Goal: Check status: Check status

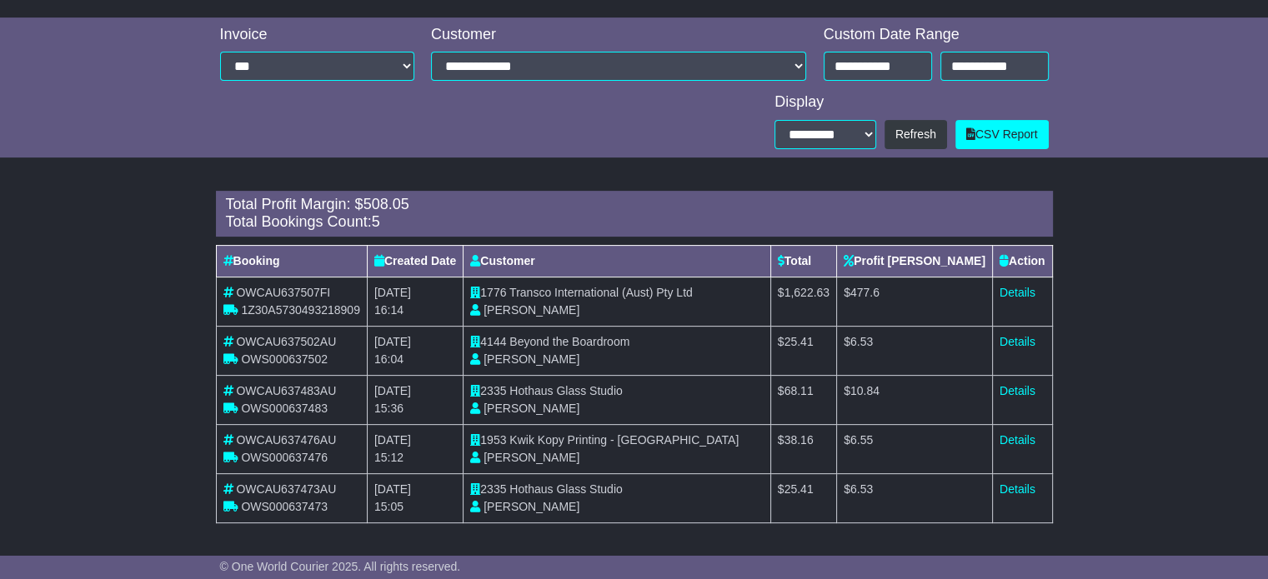
scroll to position [507, 0]
click at [900, 58] on input "**********" at bounding box center [878, 65] width 108 height 29
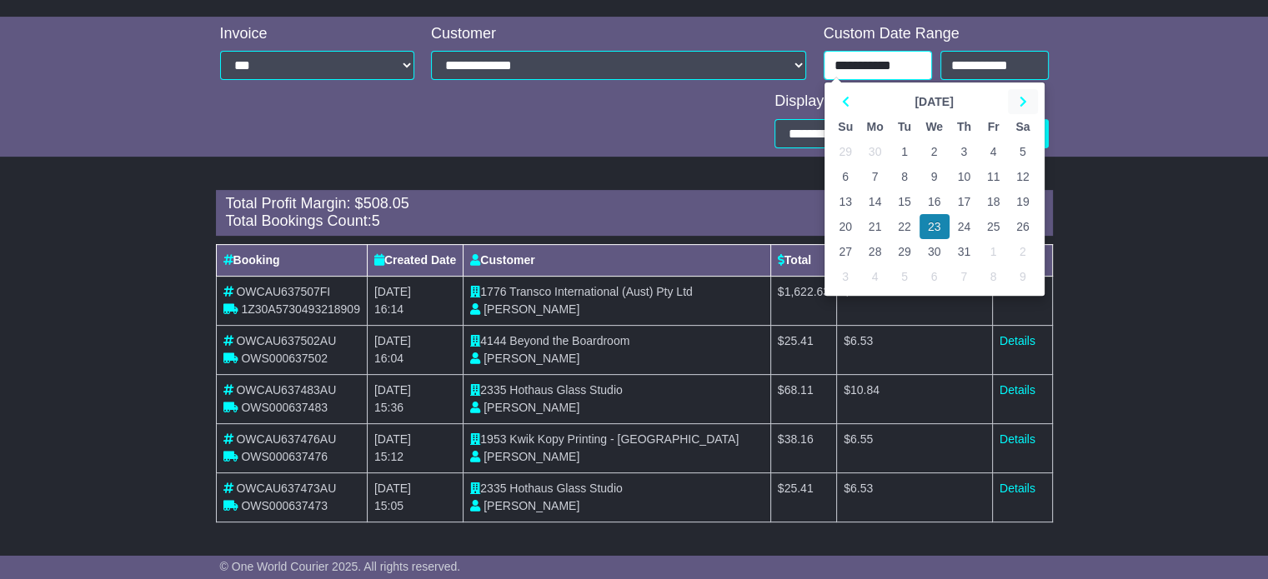
click at [1024, 100] on icon at bounding box center [1023, 102] width 8 height 12
click at [964, 229] on td "21" at bounding box center [964, 226] width 29 height 25
type input "**********"
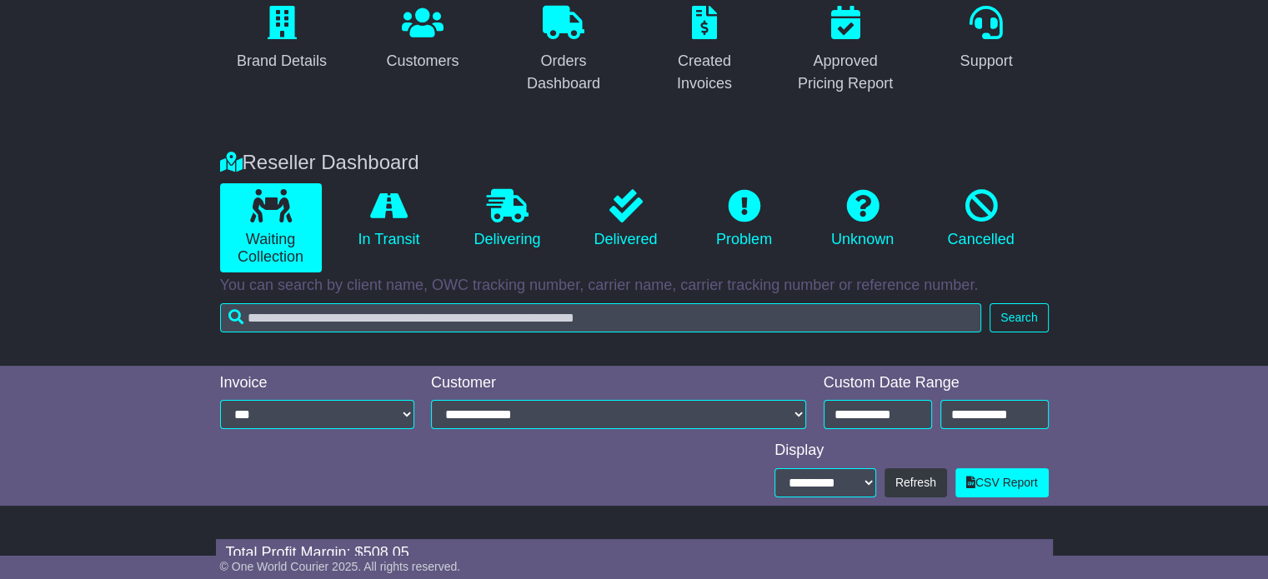
scroll to position [424, 0]
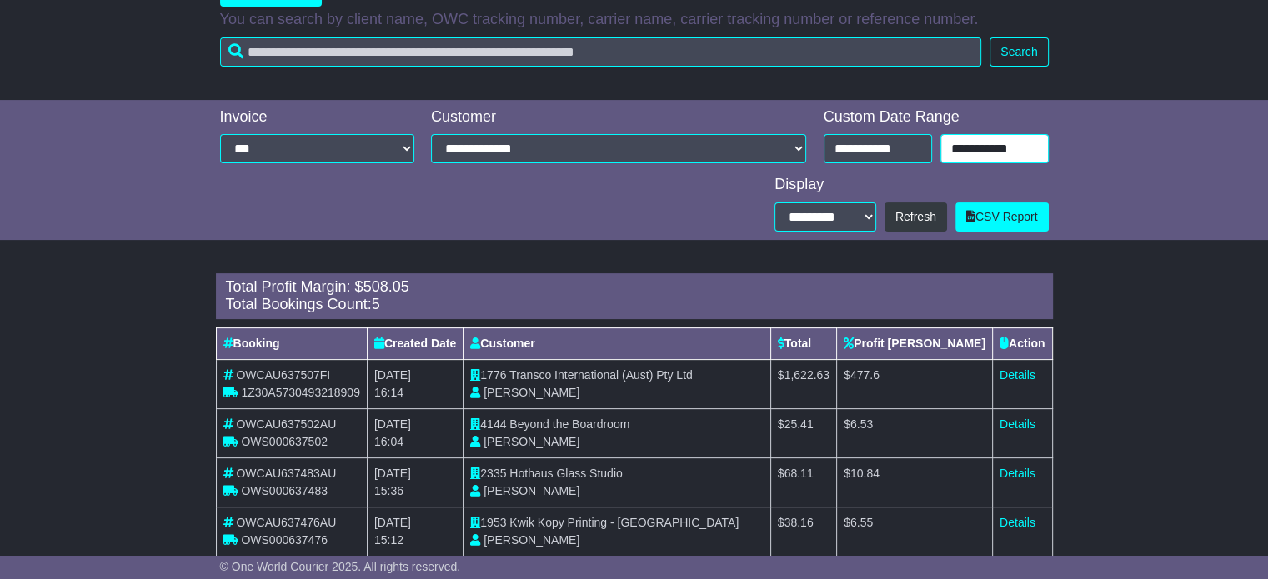
click at [960, 148] on input "**********" at bounding box center [994, 148] width 108 height 29
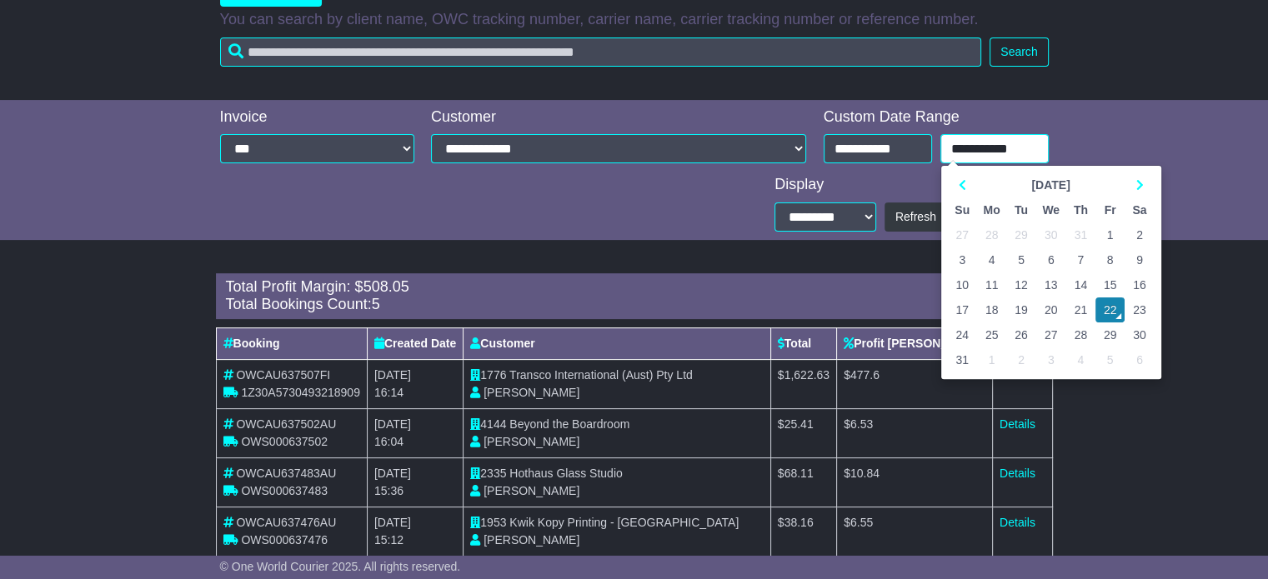
click at [1086, 306] on td "21" at bounding box center [1080, 310] width 29 height 25
type input "**********"
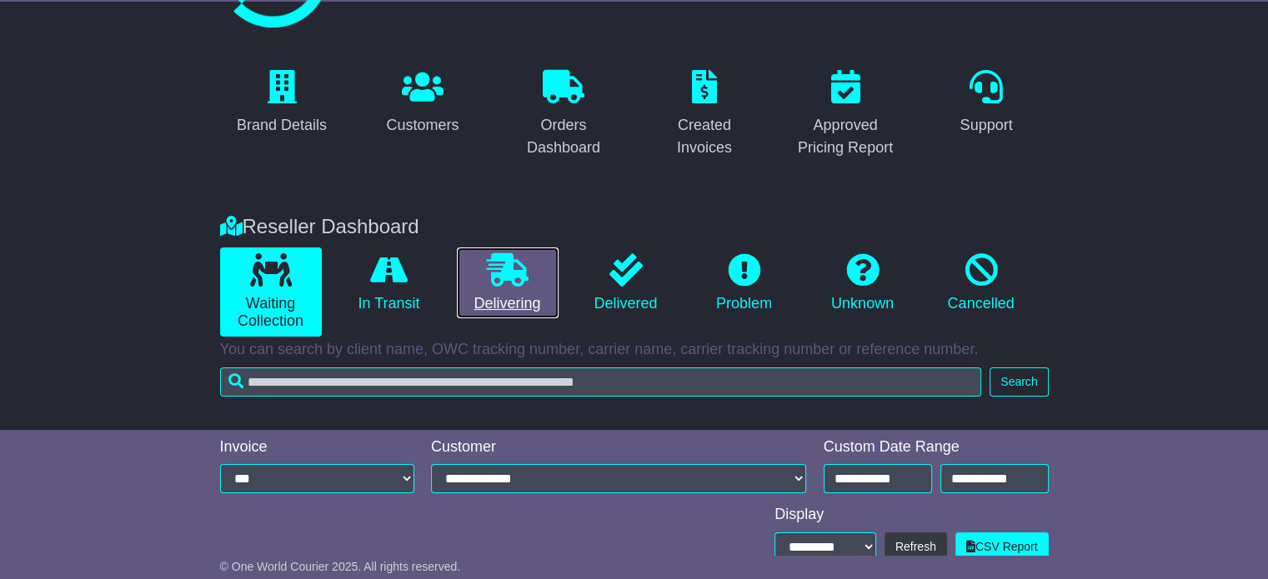
click at [494, 272] on icon at bounding box center [508, 269] width 42 height 33
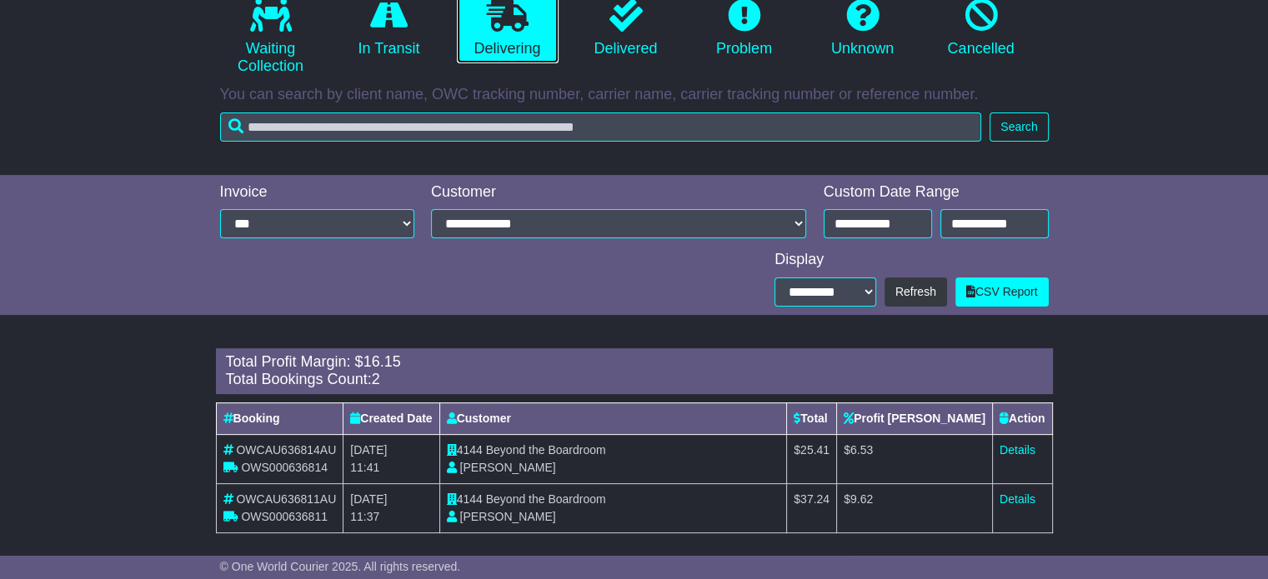
scroll to position [360, 0]
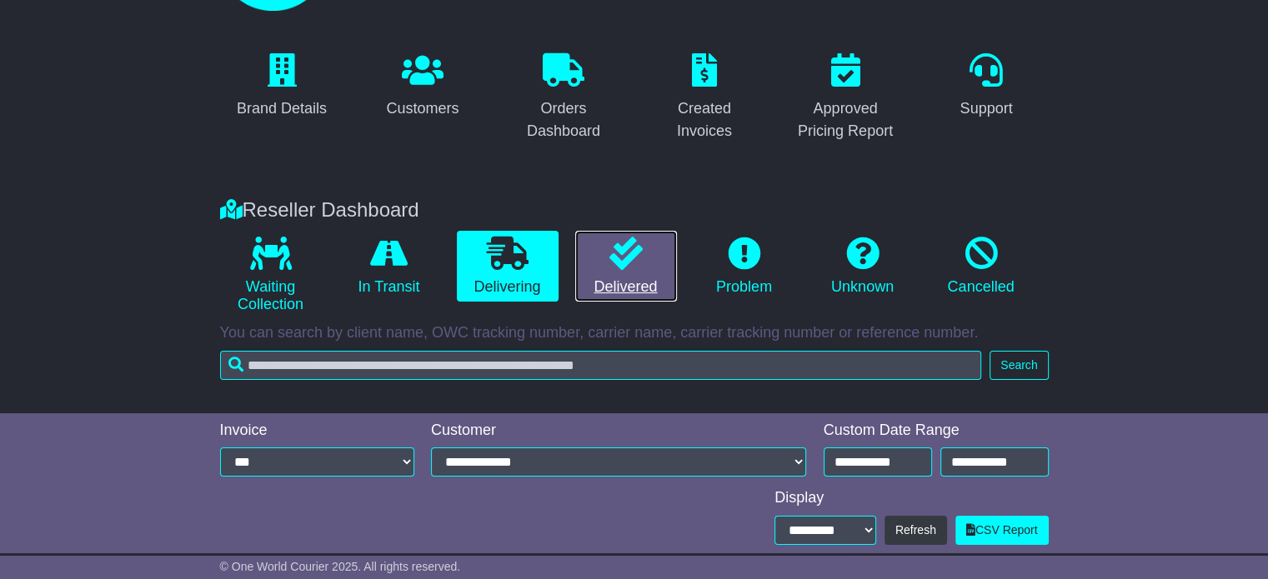
click at [630, 250] on icon at bounding box center [625, 253] width 33 height 33
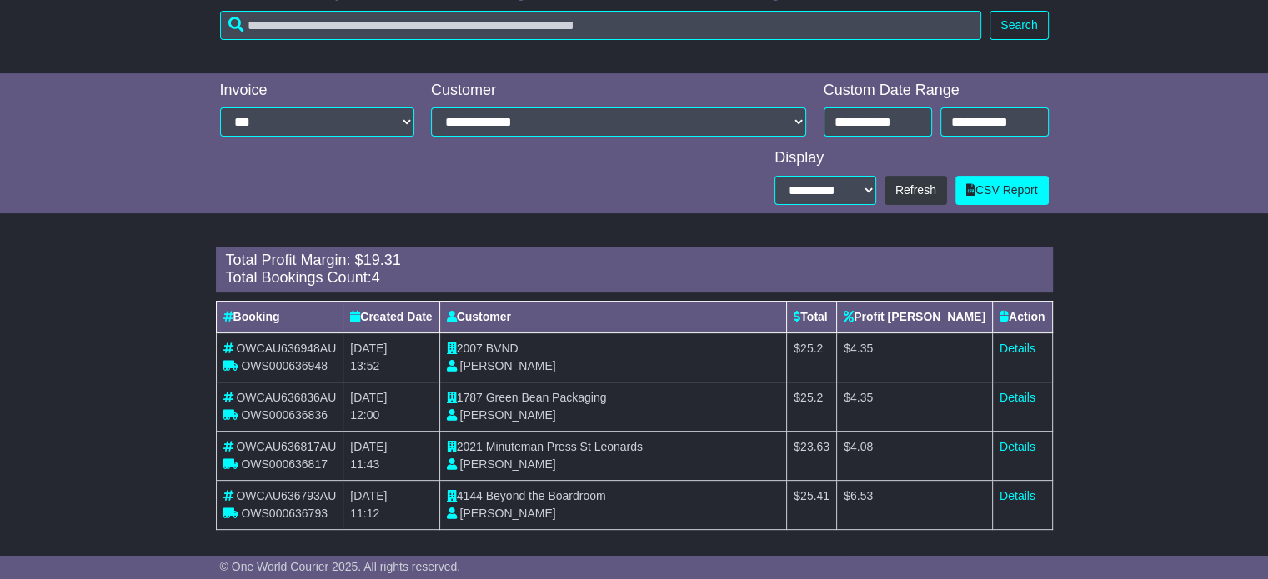
scroll to position [459, 0]
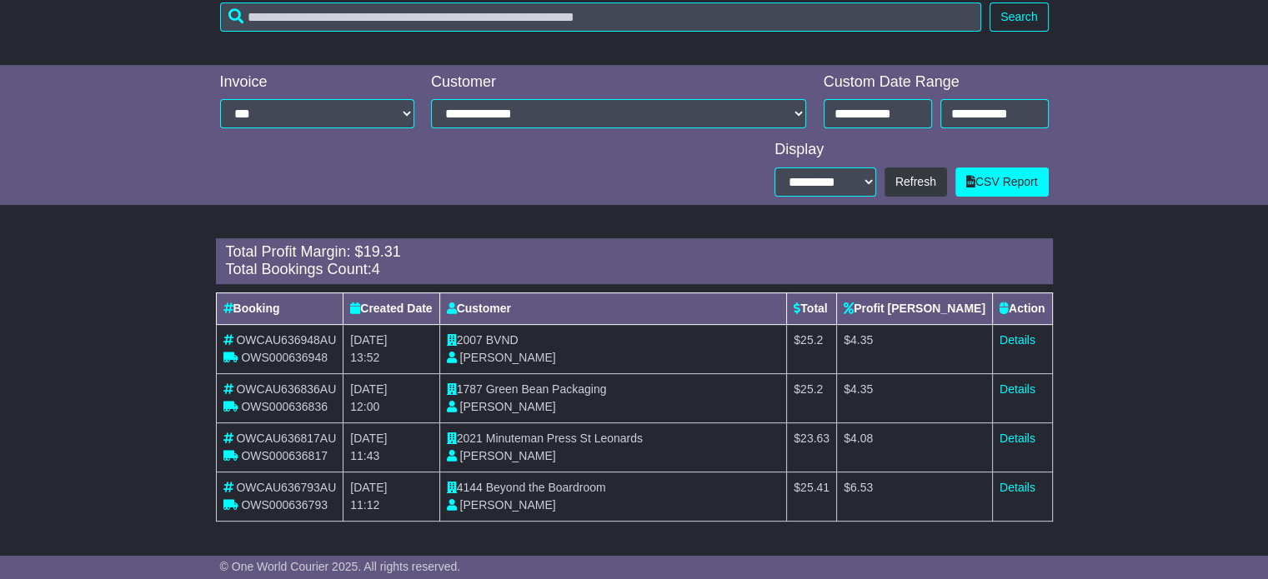
click at [274, 352] on span "OWS000636948" at bounding box center [284, 357] width 87 height 13
copy span "OWS000636948"
click at [515, 337] on span "BVND" at bounding box center [502, 339] width 33 height 13
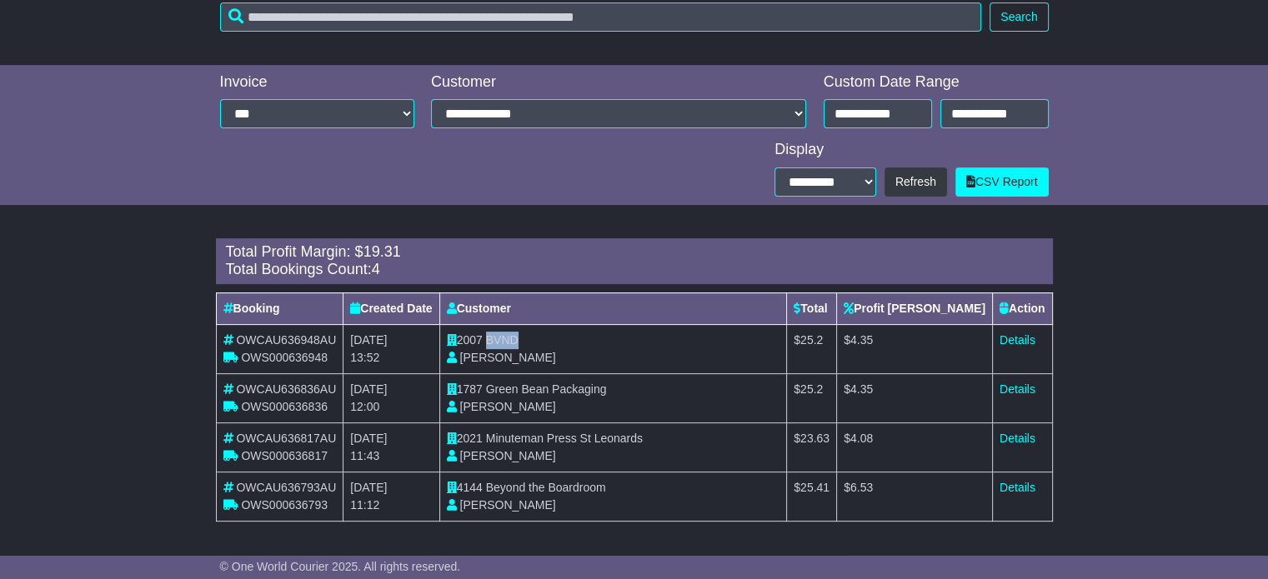
copy span "BVND"
click at [1013, 341] on link "Details" at bounding box center [1018, 339] width 36 height 13
drag, startPoint x: 610, startPoint y: 387, endPoint x: 587, endPoint y: 389, distance: 23.4
click at [586, 389] on span "Green Bean Packaging" at bounding box center [546, 389] width 121 height 13
click at [622, 386] on td "1787 Green Bean Packaging [PERSON_NAME]" at bounding box center [613, 398] width 348 height 49
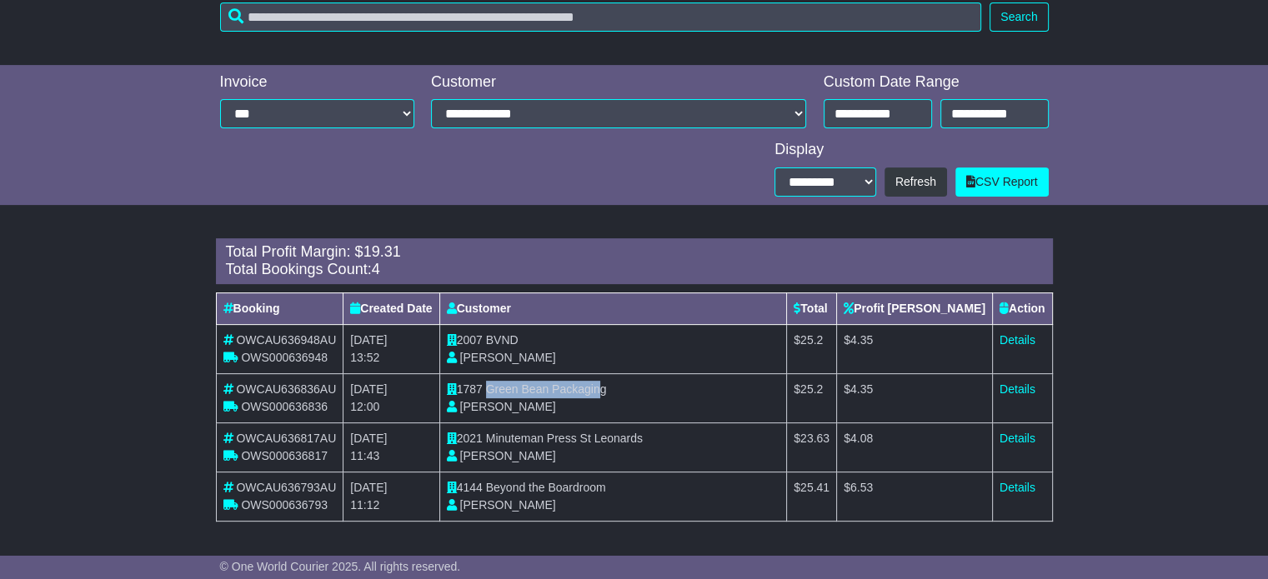
drag, startPoint x: 604, startPoint y: 386, endPoint x: 497, endPoint y: 386, distance: 107.6
click at [497, 386] on span "Green Bean Packaging" at bounding box center [546, 389] width 121 height 13
copy span "Green Bean Packagin"
click at [1012, 384] on link "Details" at bounding box center [1018, 389] width 36 height 13
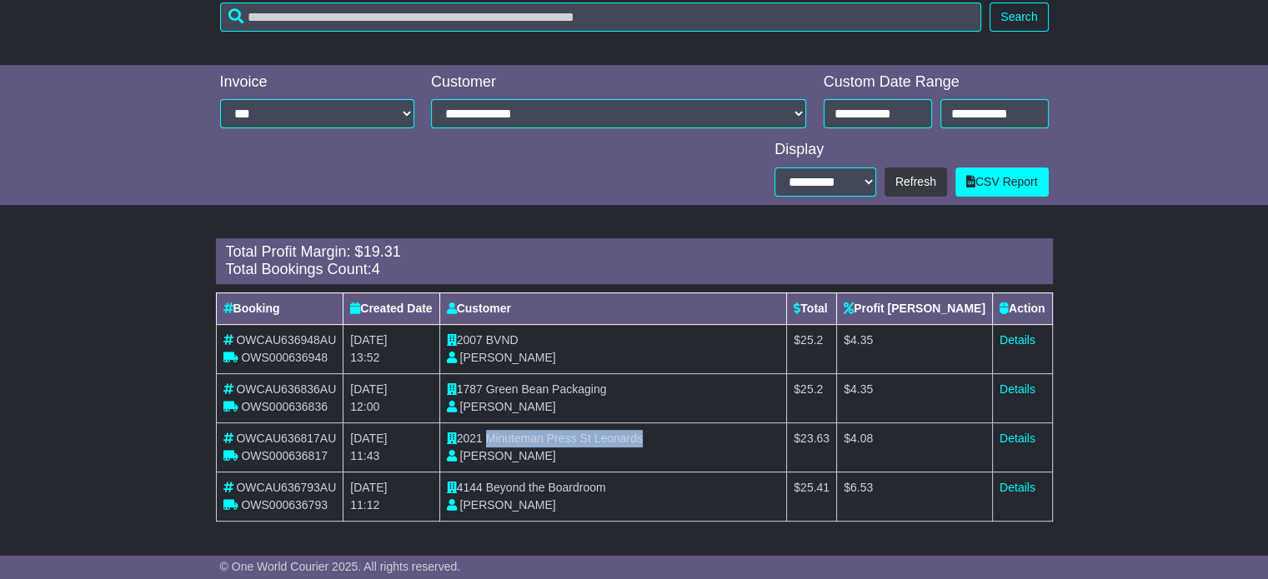
drag, startPoint x: 494, startPoint y: 436, endPoint x: 653, endPoint y: 437, distance: 159.2
click at [653, 437] on td "2021 Minuteman Press St Leonards [PERSON_NAME]" at bounding box center [613, 447] width 348 height 49
copy span "Minuteman Press St Leonards"
click at [1034, 437] on td "Details" at bounding box center [1022, 447] width 60 height 49
click at [1020, 439] on link "Details" at bounding box center [1018, 438] width 36 height 13
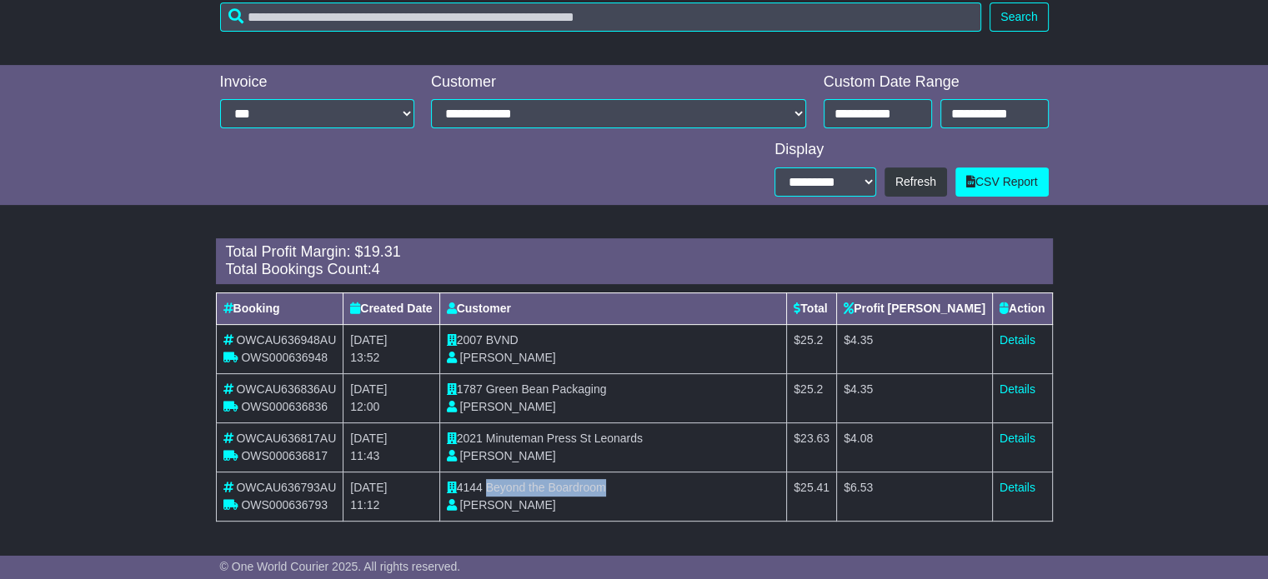
drag, startPoint x: 577, startPoint y: 484, endPoint x: 494, endPoint y: 475, distance: 83.9
click at [494, 475] on td "4144 Beyond the Boardroom Sophie Dean" at bounding box center [613, 496] width 348 height 49
copy span "Beyond the Boardroom"
click at [1008, 479] on td "Details" at bounding box center [1022, 496] width 60 height 49
click at [1032, 479] on td "Details" at bounding box center [1022, 496] width 60 height 49
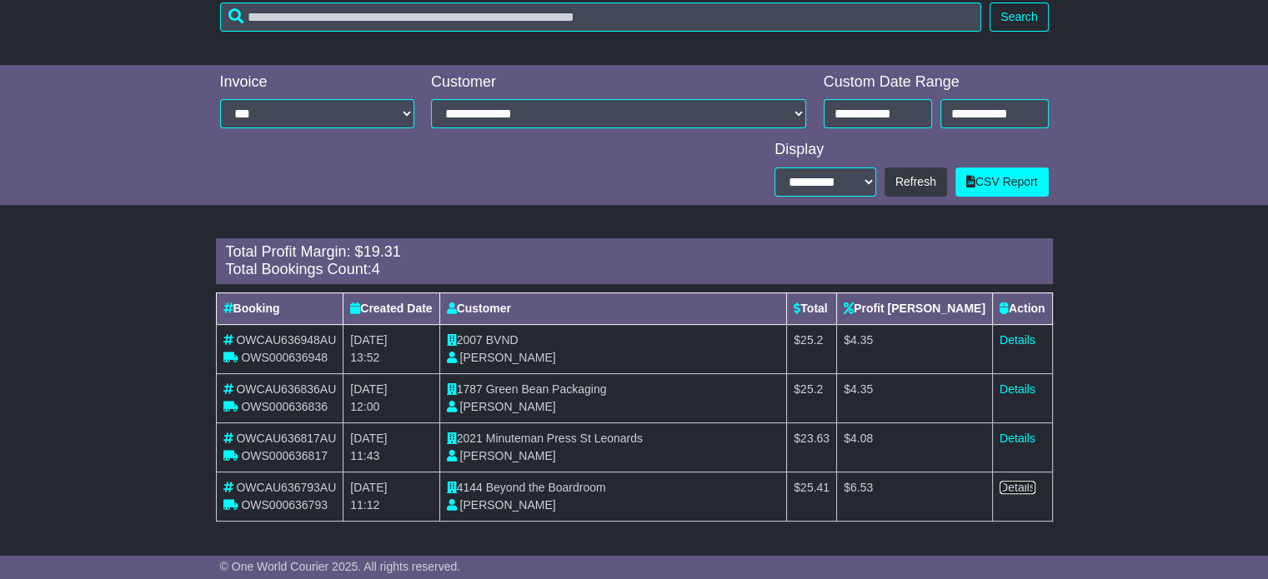
click at [1020, 489] on link "Details" at bounding box center [1018, 487] width 36 height 13
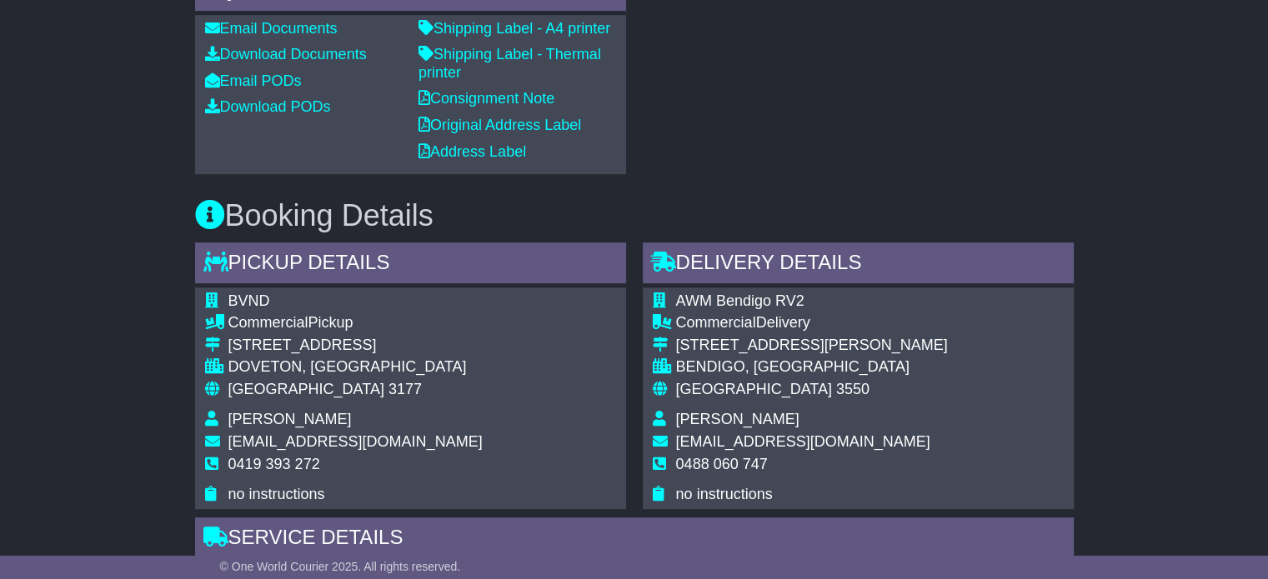
scroll to position [917, 0]
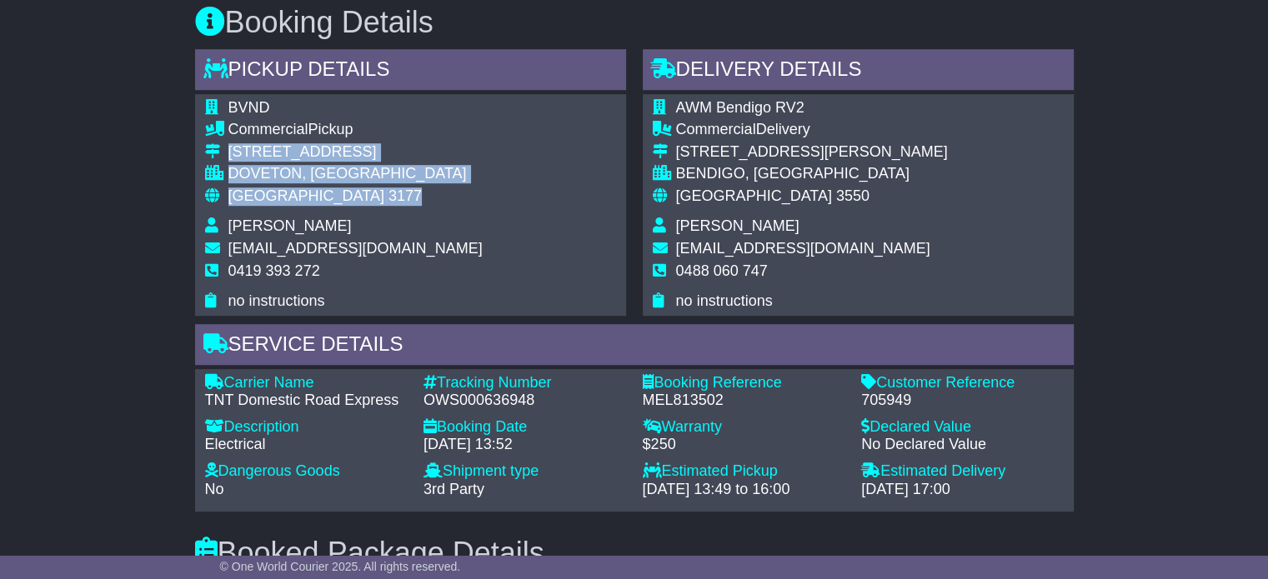
drag, startPoint x: 223, startPoint y: 192, endPoint x: 228, endPoint y: 153, distance: 38.7
click at [228, 153] on tbody "BVND Commercial Pickup 4/38 Green Street DOVETON, VIC Australia 3177 Nathan Bey…" at bounding box center [344, 205] width 278 height 212
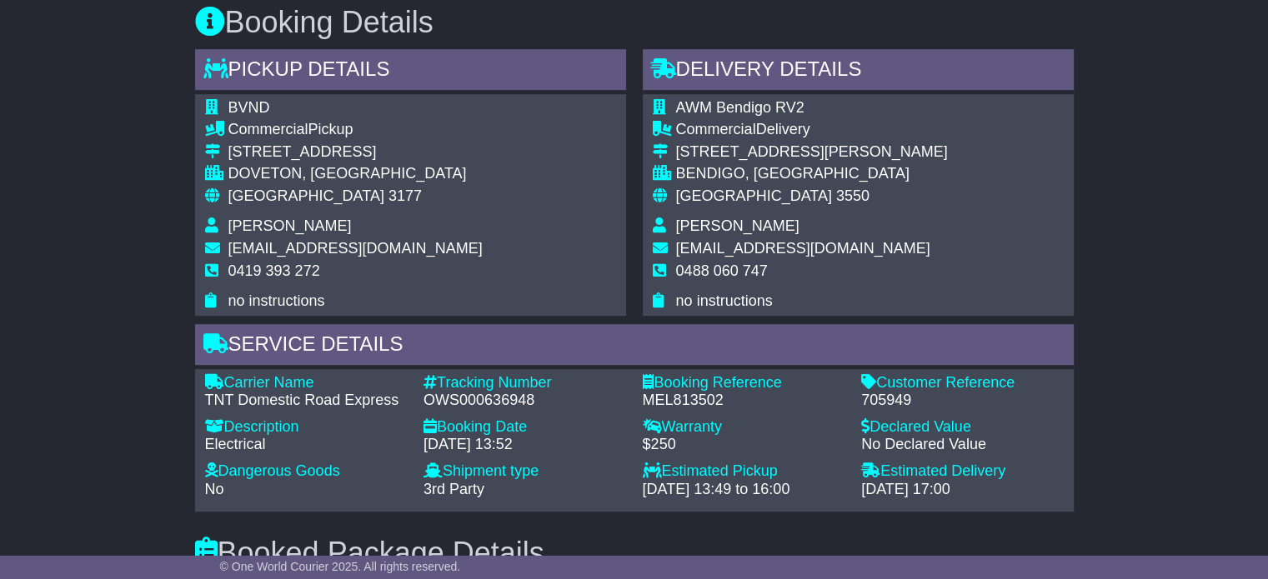
click at [300, 273] on span "0419 393 272" at bounding box center [274, 271] width 92 height 17
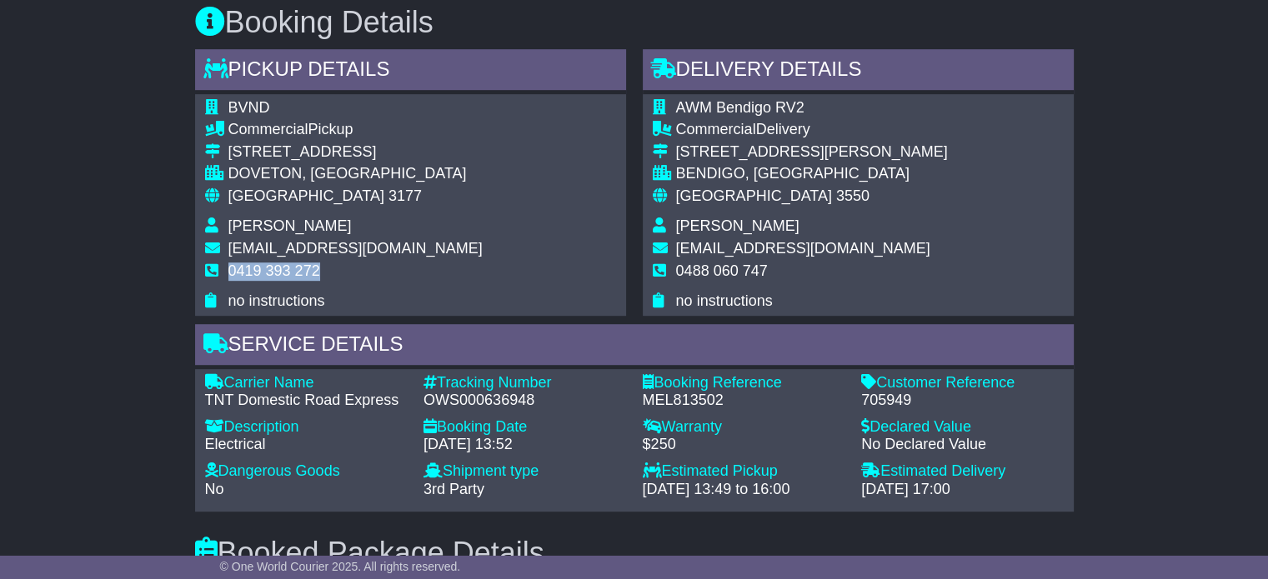
copy tbody "0419 393 272"
click at [478, 394] on div "OWS000636948" at bounding box center [525, 401] width 203 height 18
copy div "OWS000636948"
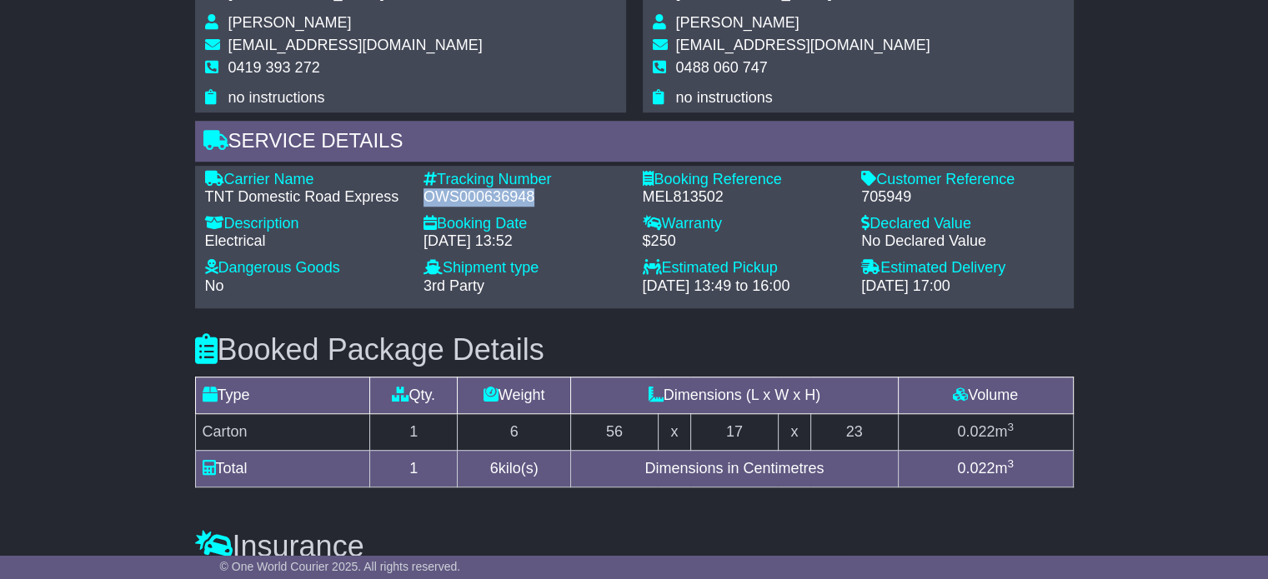
scroll to position [1084, 0]
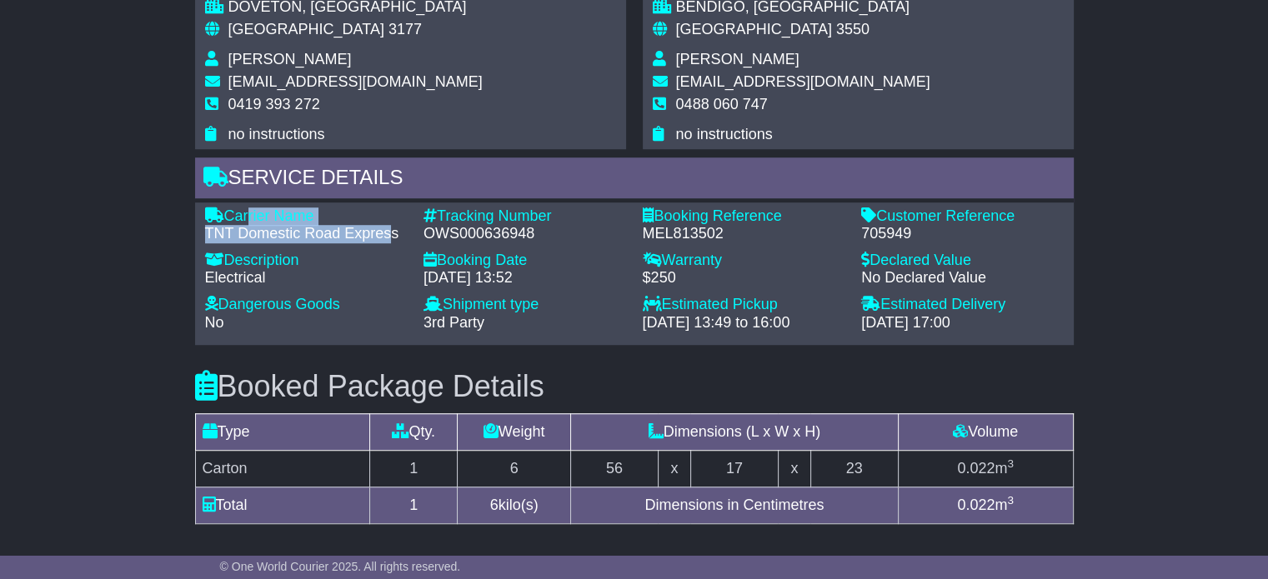
drag, startPoint x: 393, startPoint y: 233, endPoint x: 241, endPoint y: 217, distance: 152.6
click at [243, 219] on div "Carrier Name - TNT Domestic Road Express" at bounding box center [306, 226] width 219 height 36
click at [390, 239] on div "TNT Domestic Road Express" at bounding box center [306, 234] width 203 height 18
drag, startPoint x: 399, startPoint y: 233, endPoint x: 228, endPoint y: 213, distance: 172.9
click at [228, 213] on div "Carrier Name - TNT Domestic Road Express" at bounding box center [306, 226] width 219 height 36
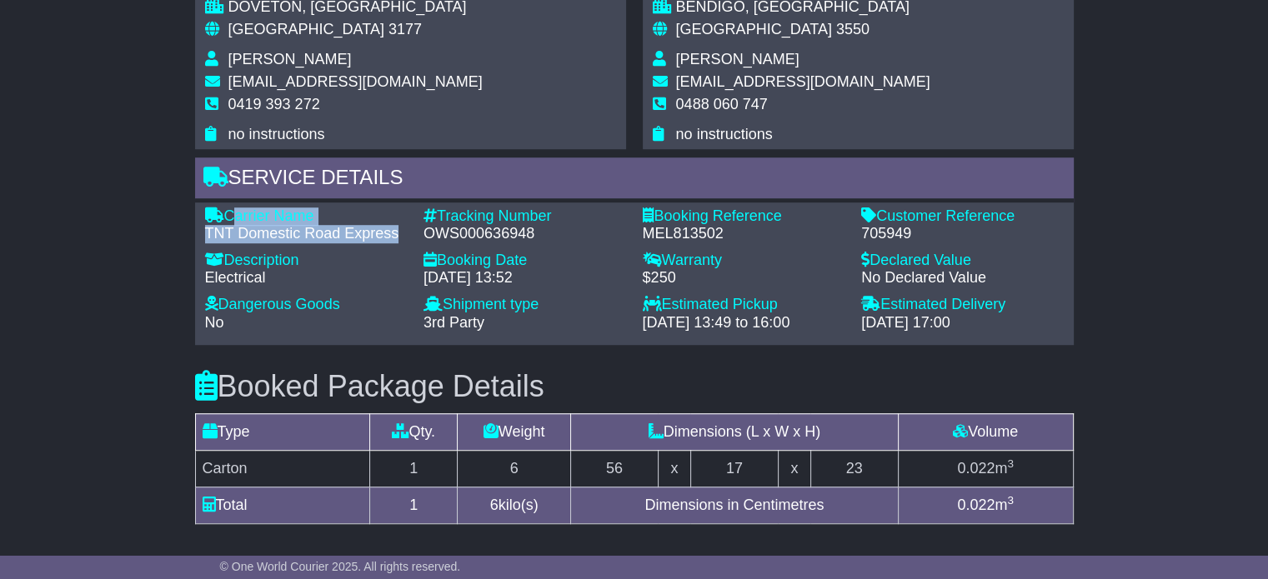
copy div "Carrier Name - TNT Domestic Road Express"
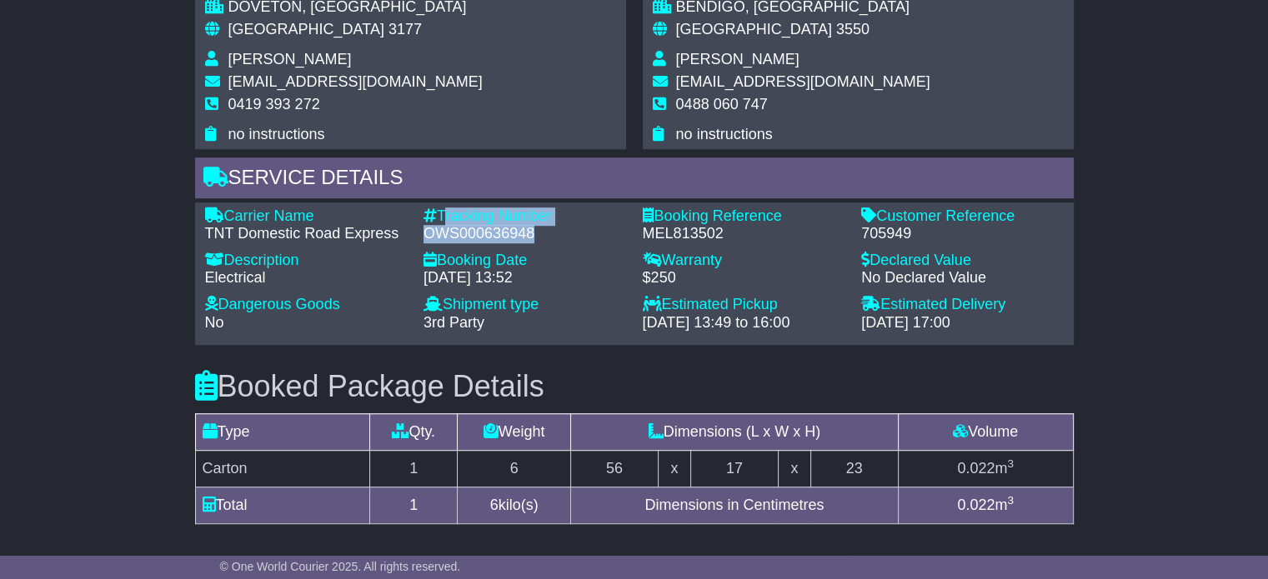
drag, startPoint x: 535, startPoint y: 232, endPoint x: 442, endPoint y: 206, distance: 96.9
click at [442, 208] on div "Tracking Number - OWS000636948" at bounding box center [524, 226] width 219 height 36
copy div "Tracking Number - OWS000636948"
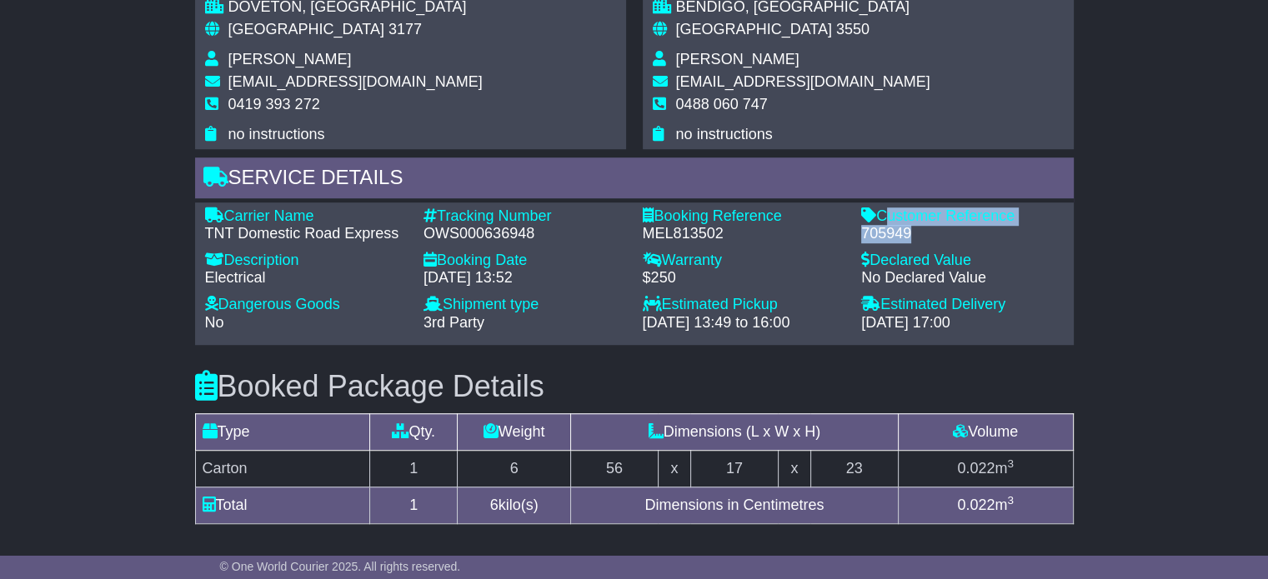
drag, startPoint x: 910, startPoint y: 226, endPoint x: 884, endPoint y: 213, distance: 29.8
click at [884, 213] on div "Customer Reference - 705949" at bounding box center [962, 226] width 219 height 36
copy div "Customer Reference - 705949"
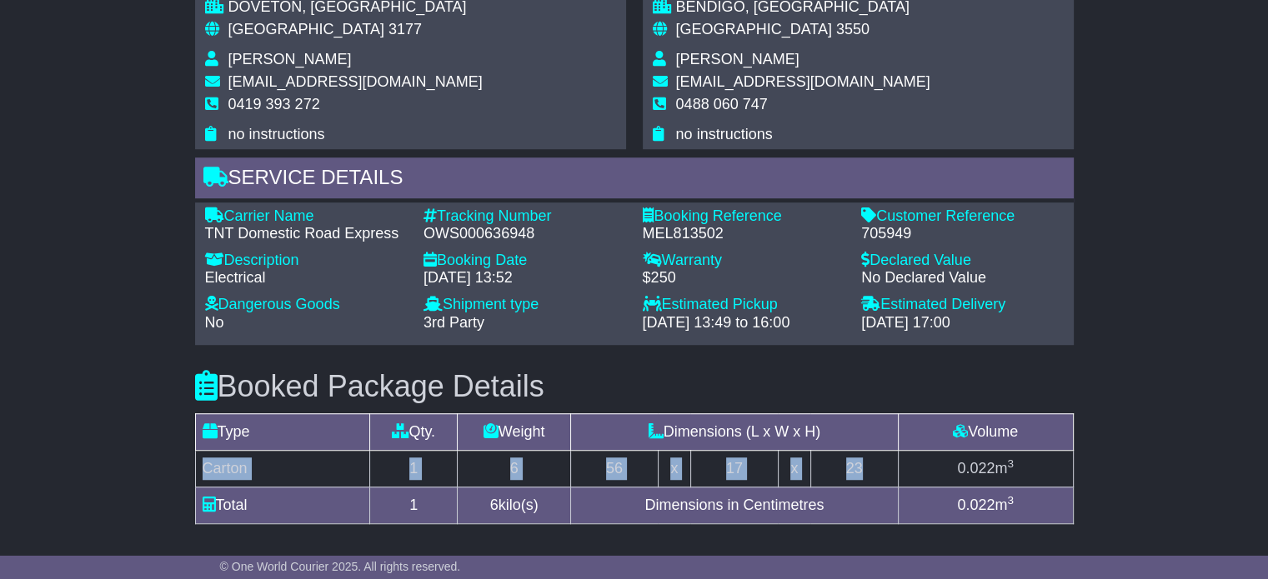
drag, startPoint x: 870, startPoint y: 459, endPoint x: 203, endPoint y: 459, distance: 667.0
click at [203, 459] on tr "Carton 1 6 56 x 17 x 23 0.022 m 3" at bounding box center [634, 468] width 878 height 37
copy tr "Carton 1 6 56 x 17 x 23"
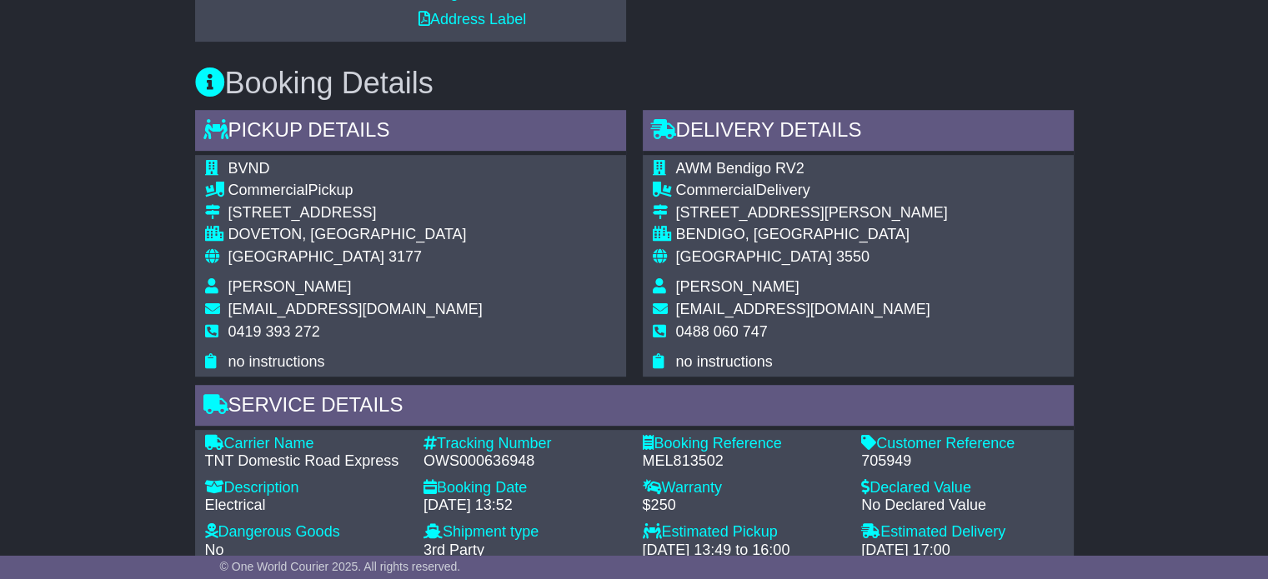
scroll to position [834, 0]
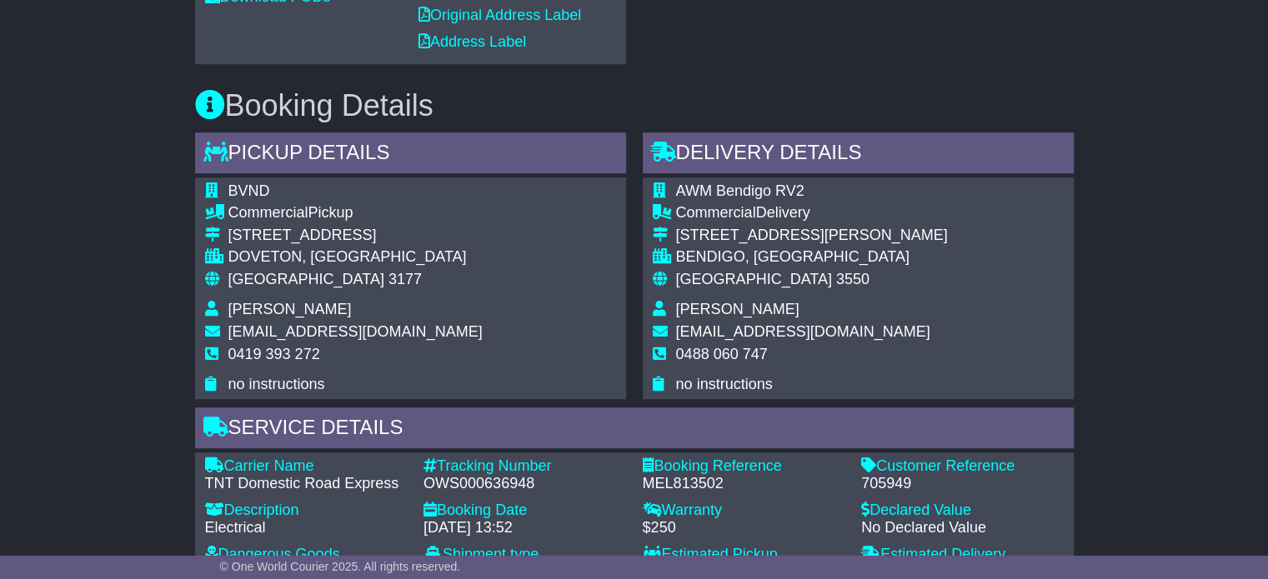
click at [698, 280] on span "[GEOGRAPHIC_DATA]" at bounding box center [754, 279] width 156 height 17
copy tbody "Australia 3550"
click at [685, 366] on td "0488 060 747" at bounding box center [812, 361] width 272 height 31
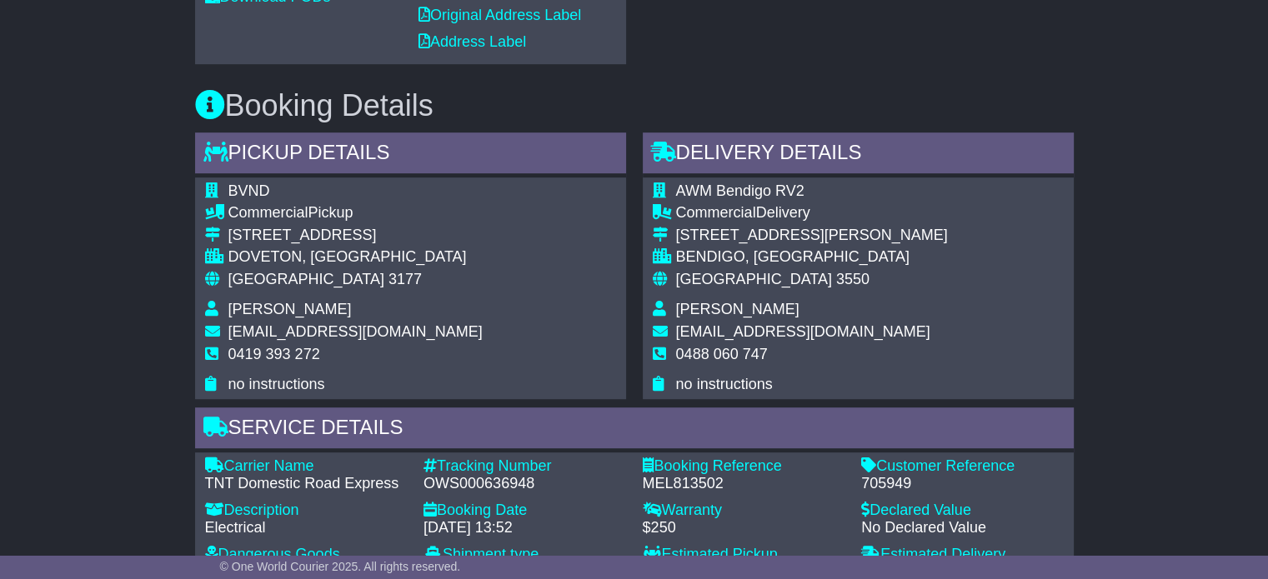
click at [685, 364] on td "0488 060 747" at bounding box center [812, 361] width 272 height 31
click at [691, 351] on span "0488 060 747" at bounding box center [722, 354] width 92 height 17
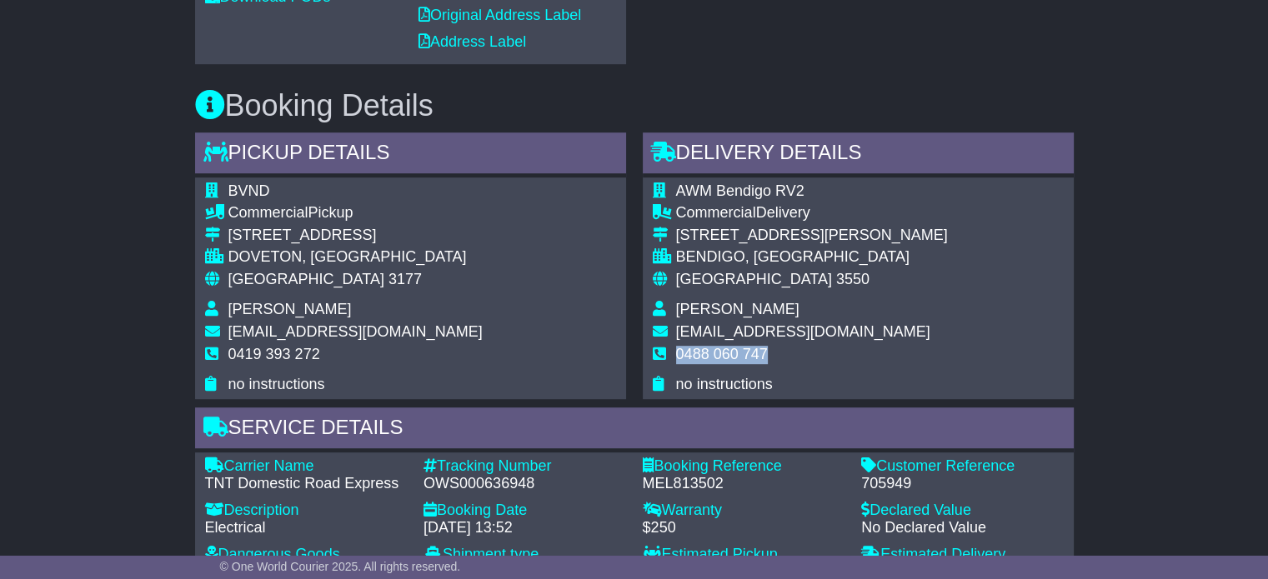
copy tbody "0488 060 747"
click at [289, 283] on div "Australia 3177" at bounding box center [355, 280] width 254 height 18
copy tbody "Australia 3177"
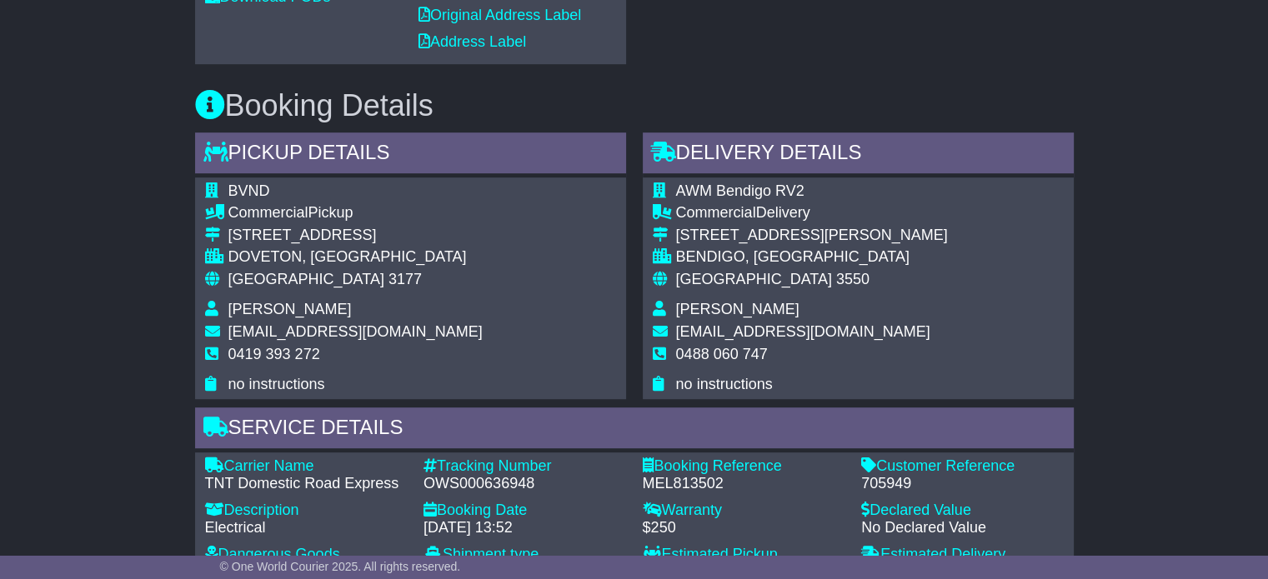
click at [693, 275] on span "[GEOGRAPHIC_DATA]" at bounding box center [754, 279] width 156 height 17
copy tbody "Australia 3550"
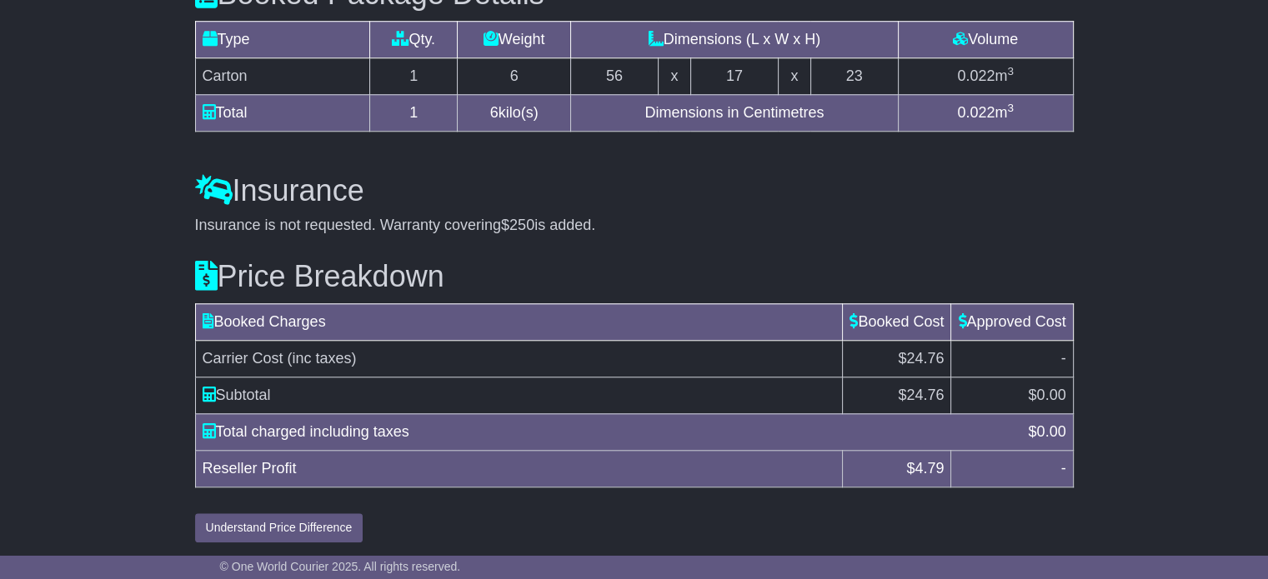
scroll to position [1477, 0]
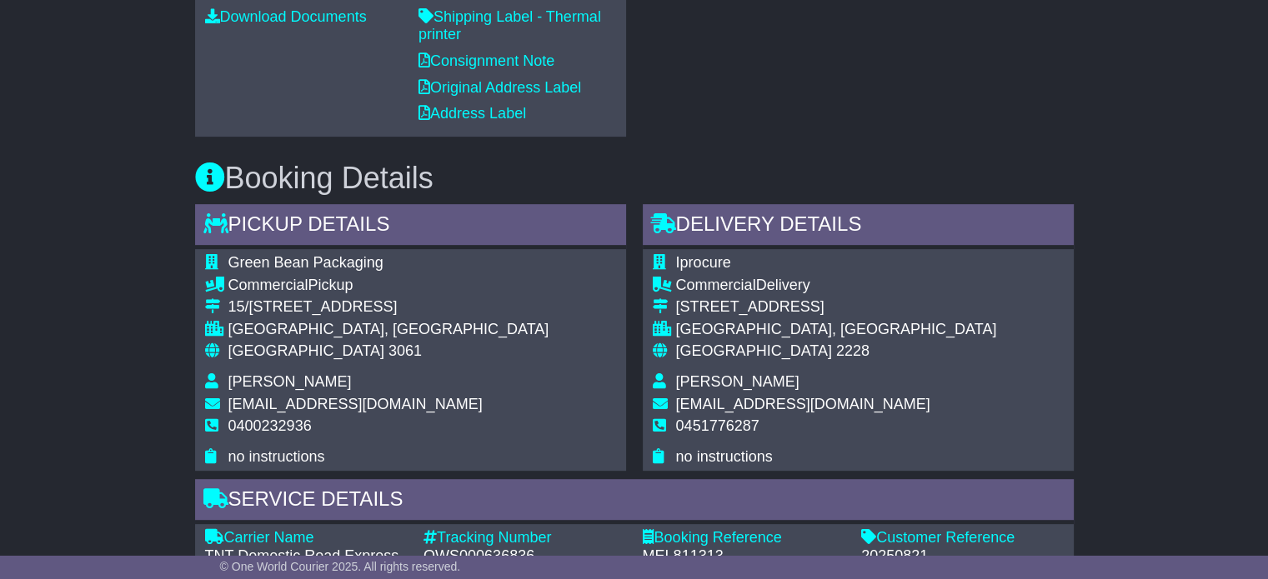
scroll to position [667, 0]
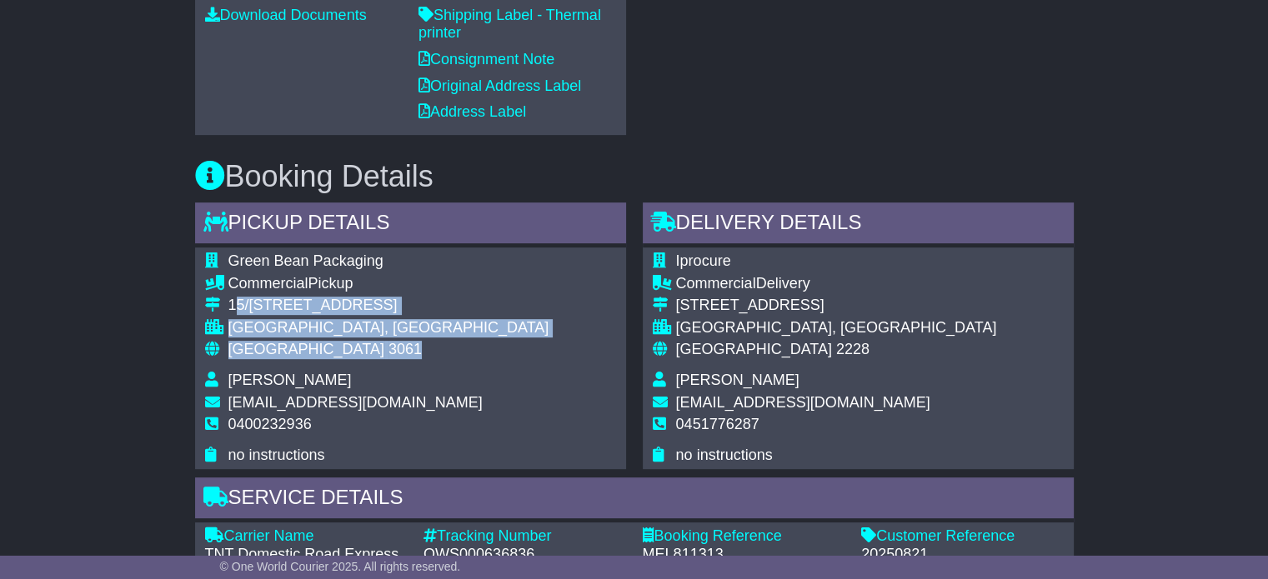
drag, startPoint x: 339, startPoint y: 343, endPoint x: 233, endPoint y: 306, distance: 112.3
click at [233, 306] on tbody "Green Bean Packaging Commercial Pickup 15/1805-1825 Sydney Road CAMPBELLFIELD, …" at bounding box center [377, 359] width 344 height 212
drag, startPoint x: 230, startPoint y: 305, endPoint x: 320, endPoint y: 349, distance: 100.3
click at [320, 349] on tbody "Green Bean Packaging Commercial Pickup 15/1805-1825 Sydney Road CAMPBELLFIELD, …" at bounding box center [377, 359] width 344 height 212
copy tbody "15/1805-1825 Sydney Road CAMPBELLFIELD, VIC Australia 3061"
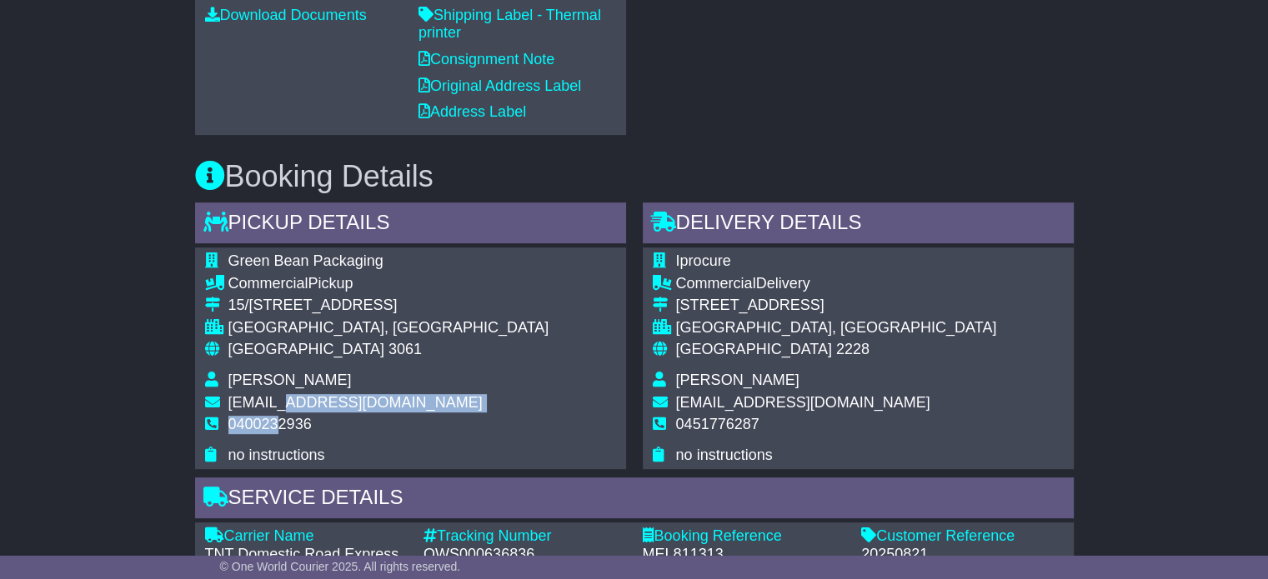
click at [274, 416] on tbody "Green Bean Packaging Commercial Pickup 15/1805-1825 Sydney Road CAMPBELLFIELD, …" at bounding box center [377, 359] width 344 height 212
click at [274, 416] on span "0400232936" at bounding box center [269, 424] width 83 height 17
click at [273, 423] on span "0400232936" at bounding box center [269, 424] width 83 height 17
copy span "0400232936"
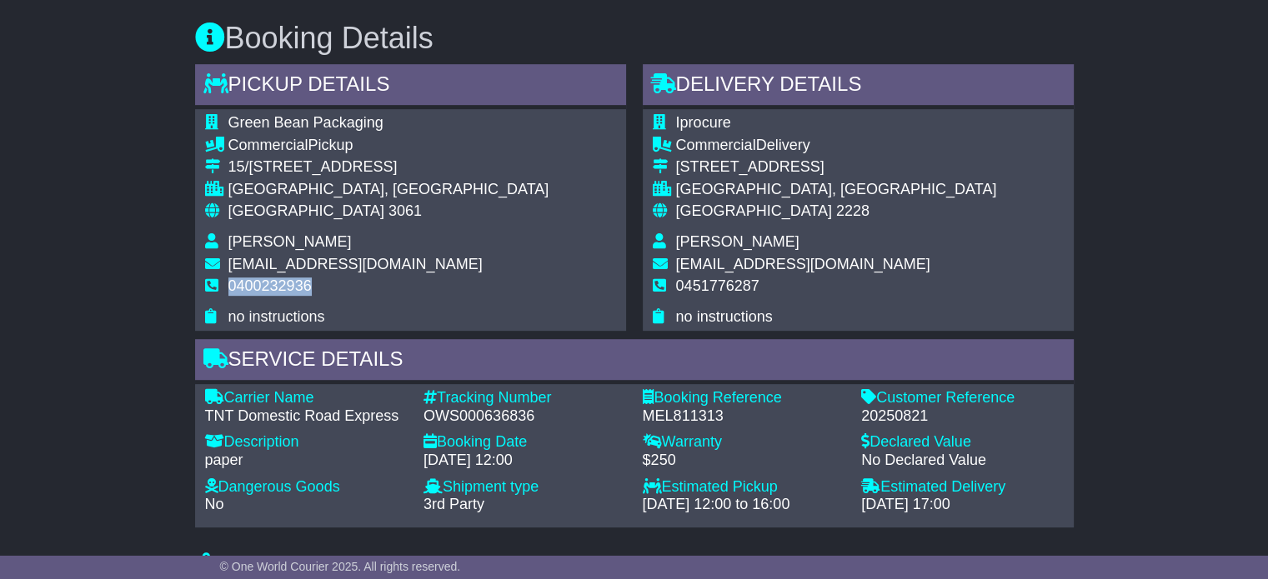
scroll to position [1000, 0]
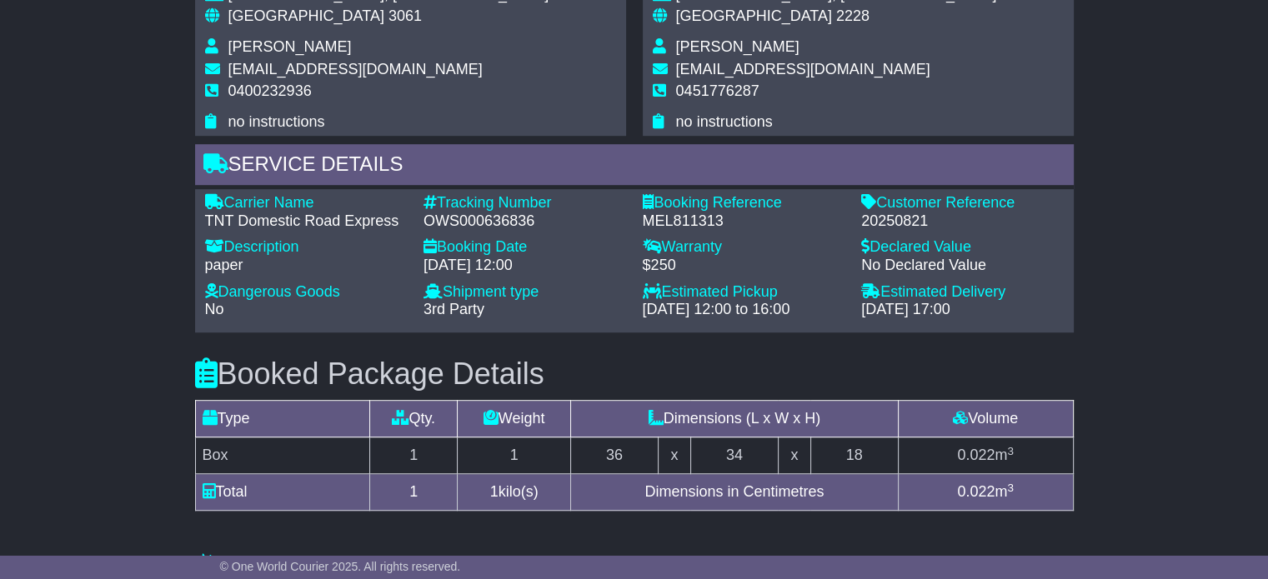
click at [516, 223] on div "OWS000636836" at bounding box center [525, 222] width 203 height 18
copy div "OWS000636836"
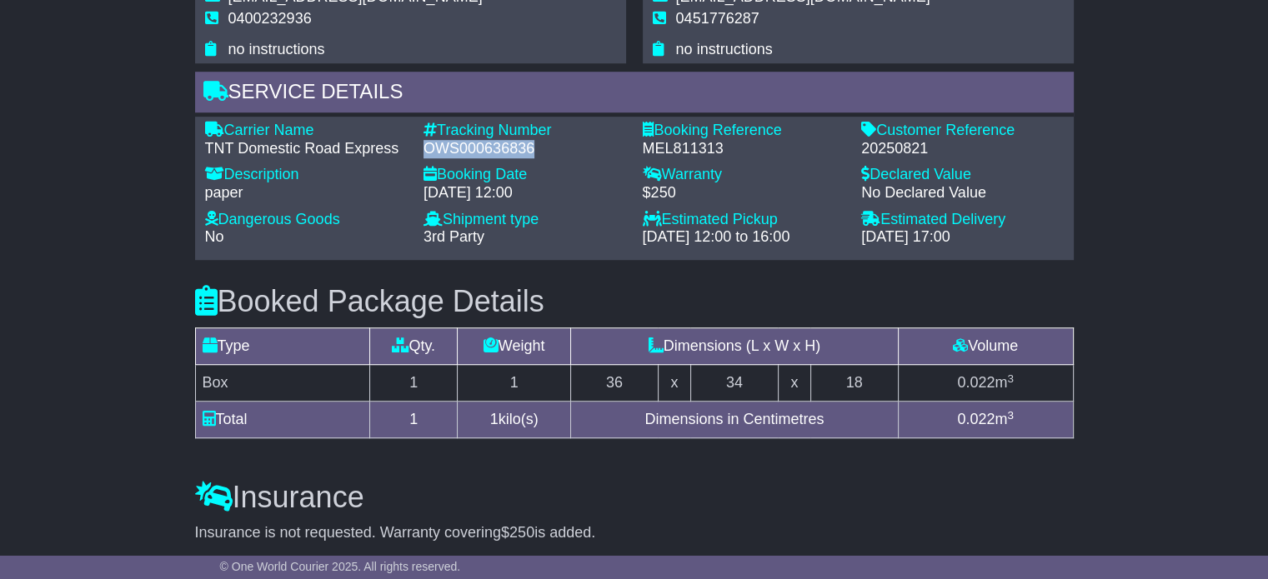
scroll to position [1084, 0]
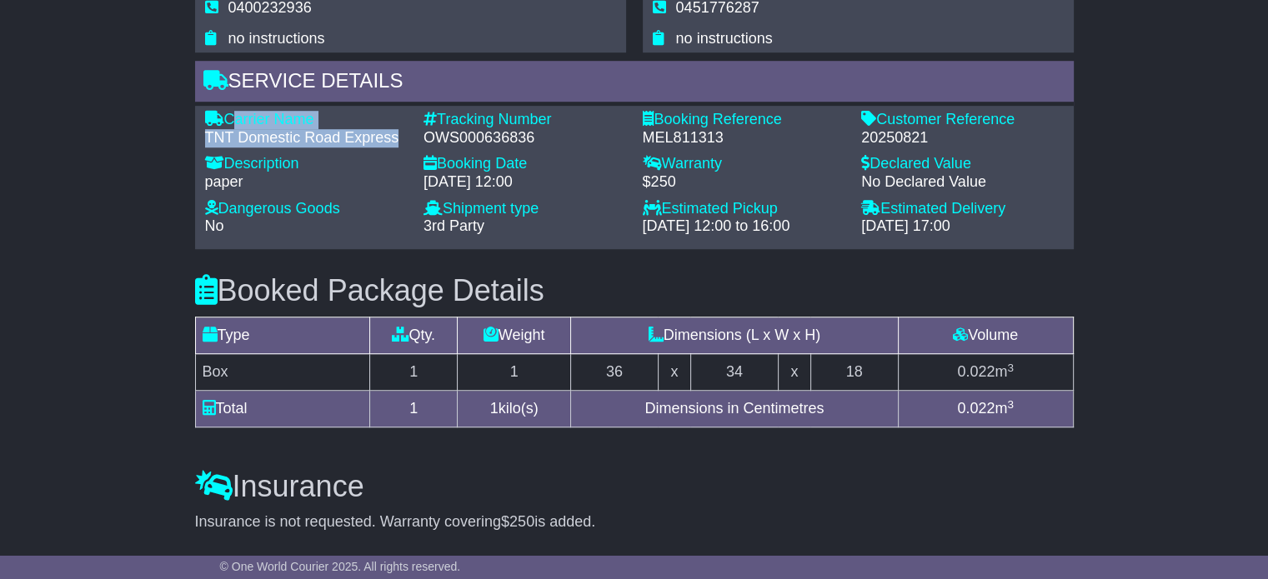
drag, startPoint x: 396, startPoint y: 136, endPoint x: 226, endPoint y: 118, distance: 171.1
click at [226, 118] on div "Carrier Name - TNT Domestic Road Express" at bounding box center [306, 129] width 219 height 36
copy div "Carrier Name - TNT Domestic Road Express"
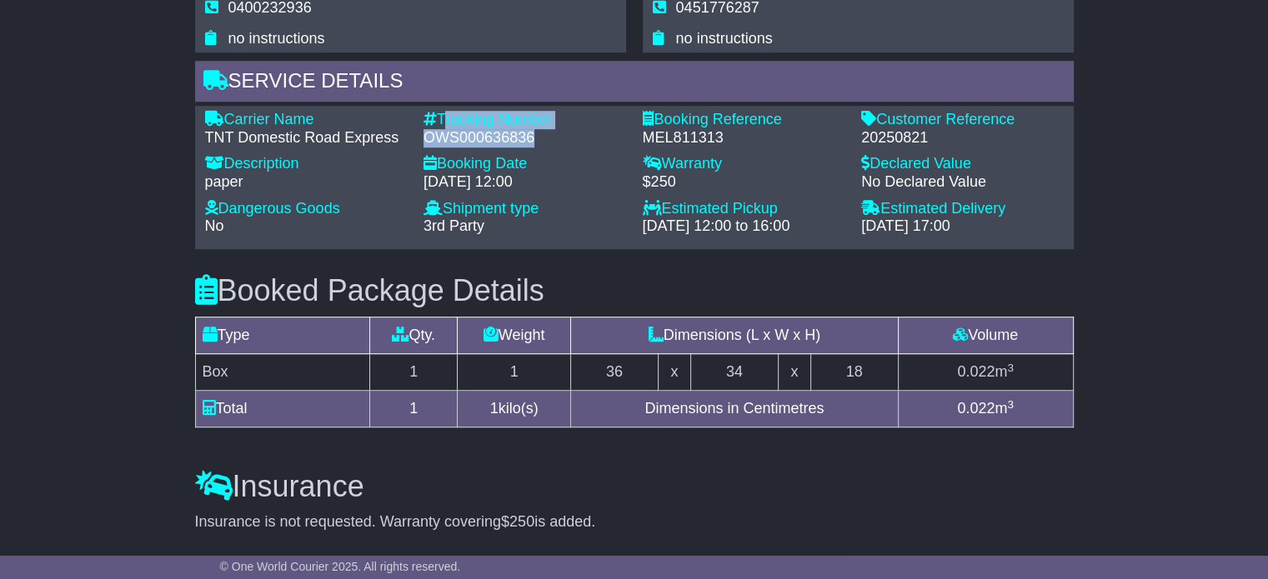
drag, startPoint x: 534, startPoint y: 136, endPoint x: 442, endPoint y: 114, distance: 94.2
click at [442, 114] on div "Tracking Number - OWS000636836" at bounding box center [524, 129] width 219 height 36
copy div "Tracking Number - OWS000636836"
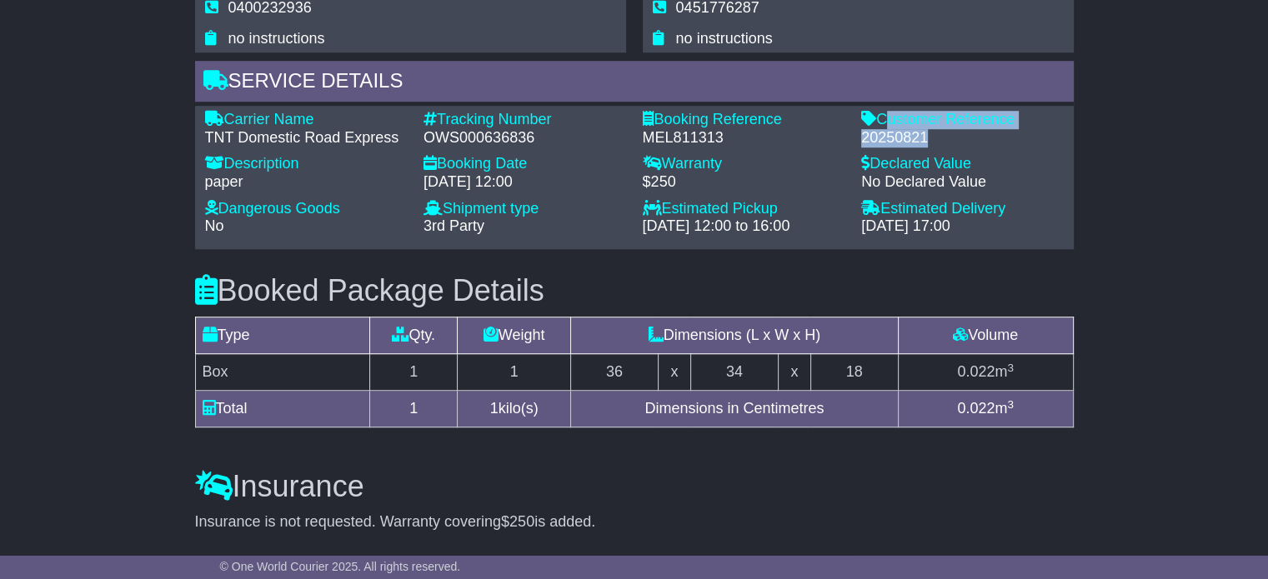
drag, startPoint x: 927, startPoint y: 133, endPoint x: 882, endPoint y: 117, distance: 47.7
click at [882, 117] on div "Customer Reference - 20250821" at bounding box center [962, 129] width 219 height 36
copy div "Customer Reference - 20250821"
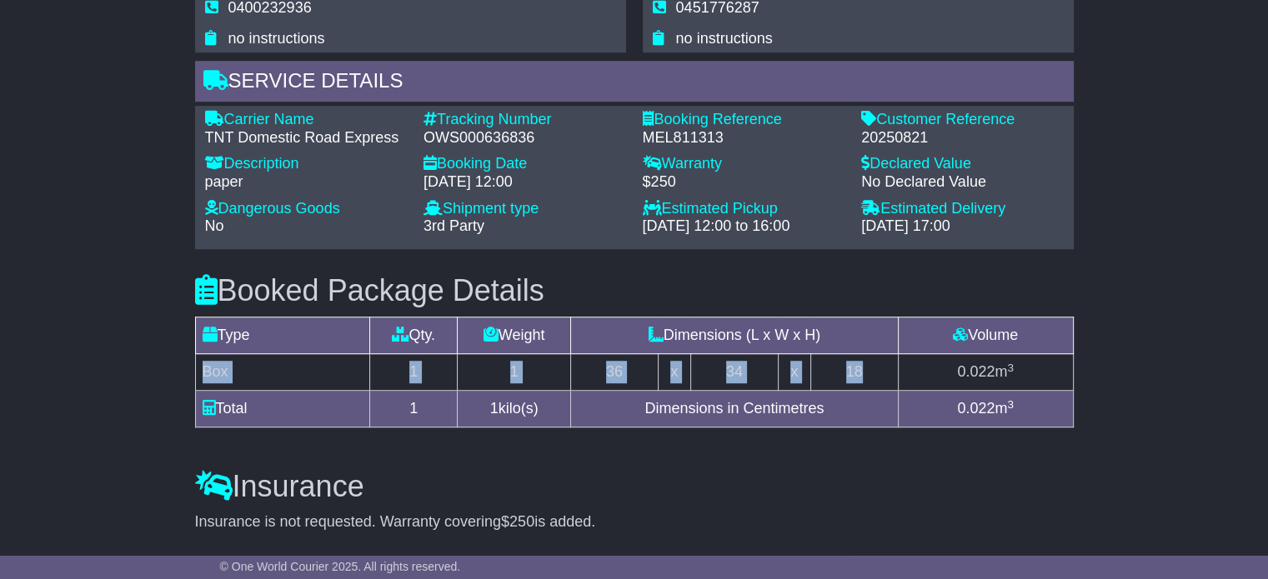
drag, startPoint x: 874, startPoint y: 369, endPoint x: 197, endPoint y: 363, distance: 677.0
click at [197, 363] on tr "Box 1 1 36 x 34 x 18 0.022 m 3" at bounding box center [634, 372] width 878 height 37
copy tr "Box 1 1 36 x 34 x 18"
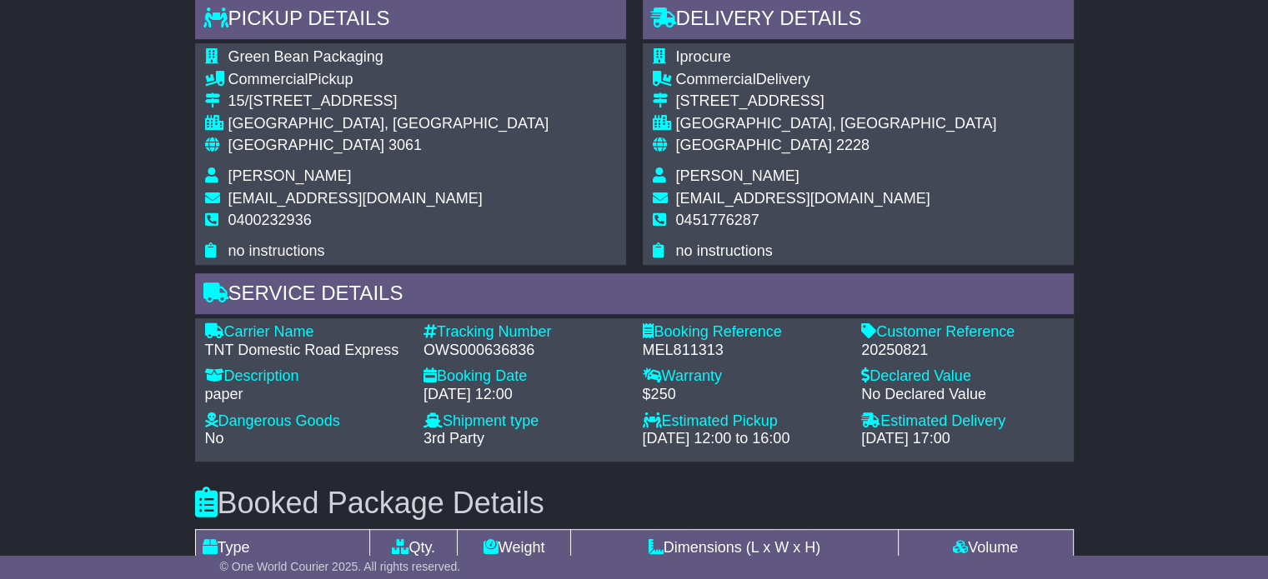
scroll to position [834, 0]
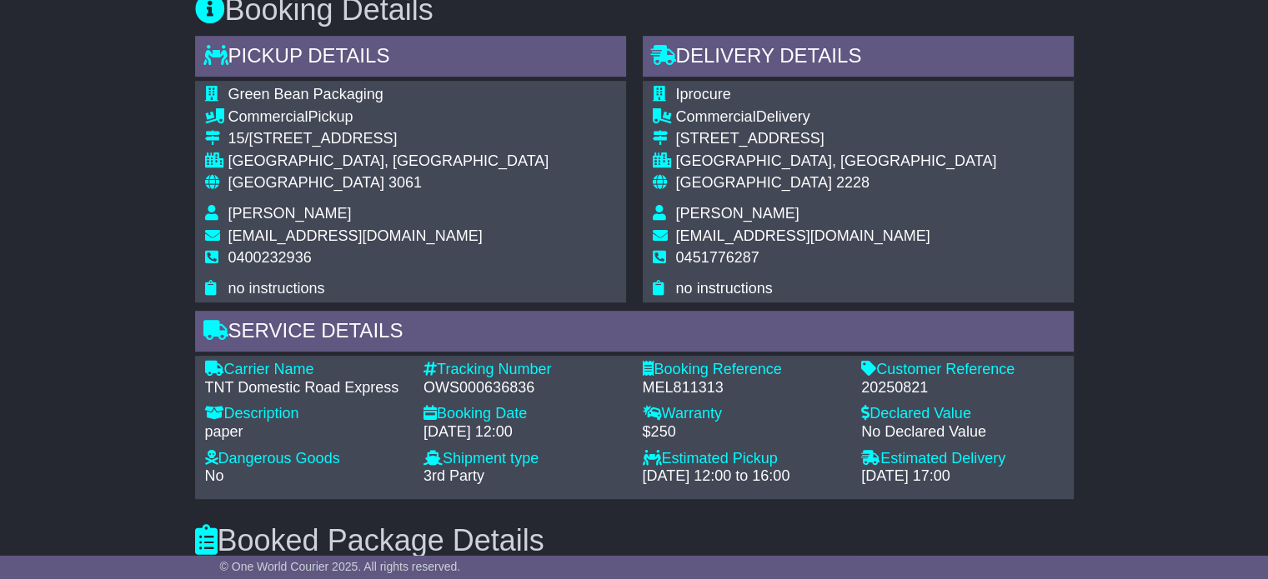
click at [718, 205] on td "robbie B" at bounding box center [836, 216] width 321 height 23
copy tbody "robbie B"
click at [699, 258] on span "0451776287" at bounding box center [717, 257] width 83 height 17
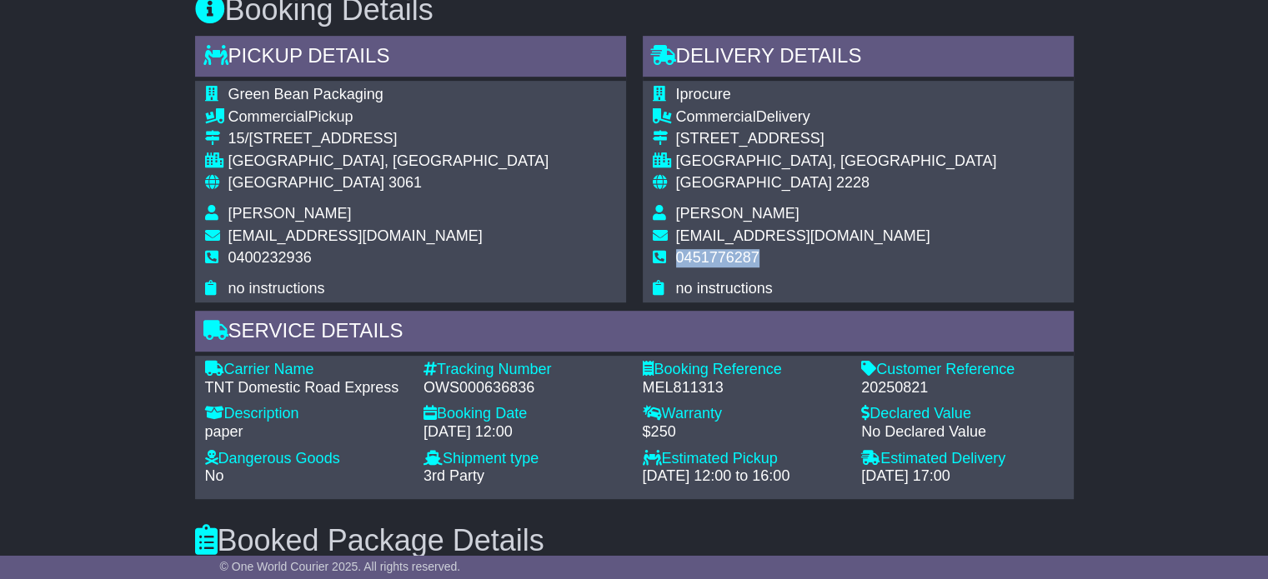
click at [699, 258] on span "0451776287" at bounding box center [717, 257] width 83 height 17
copy tbody "0451776287"
click at [389, 189] on span "3061" at bounding box center [405, 182] width 33 height 17
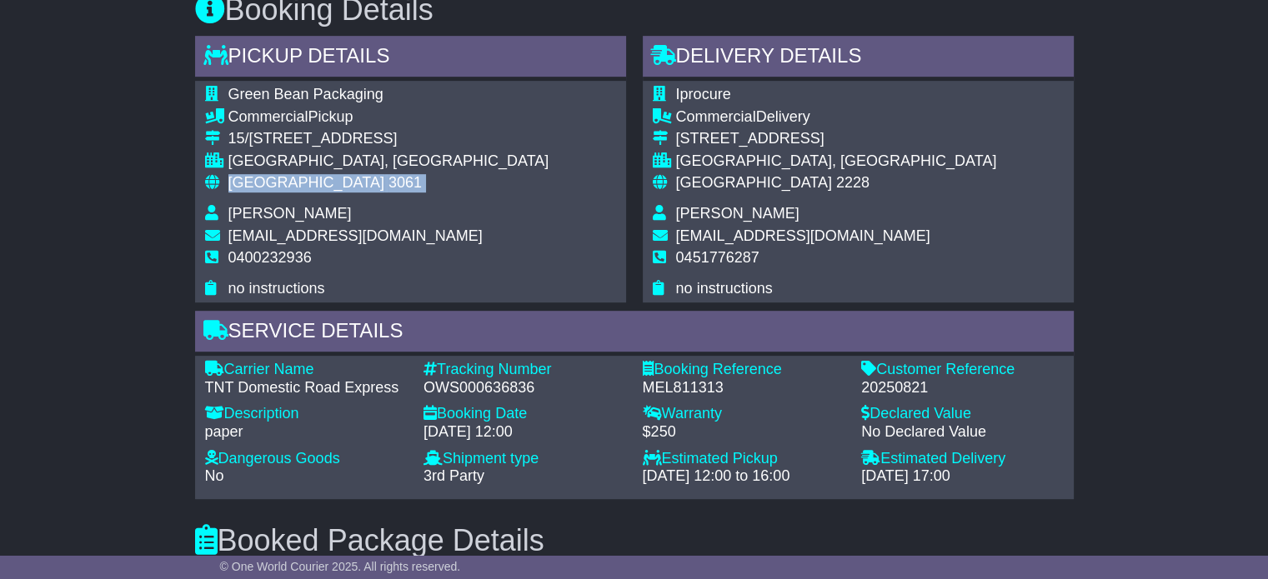
click at [389, 189] on span "3061" at bounding box center [405, 182] width 33 height 17
copy tbody "Australia 3061"
click at [704, 188] on span "Australia" at bounding box center [754, 182] width 156 height 17
click at [704, 188] on span "[GEOGRAPHIC_DATA]" at bounding box center [754, 182] width 156 height 17
click at [704, 186] on span "[GEOGRAPHIC_DATA]" at bounding box center [754, 182] width 156 height 17
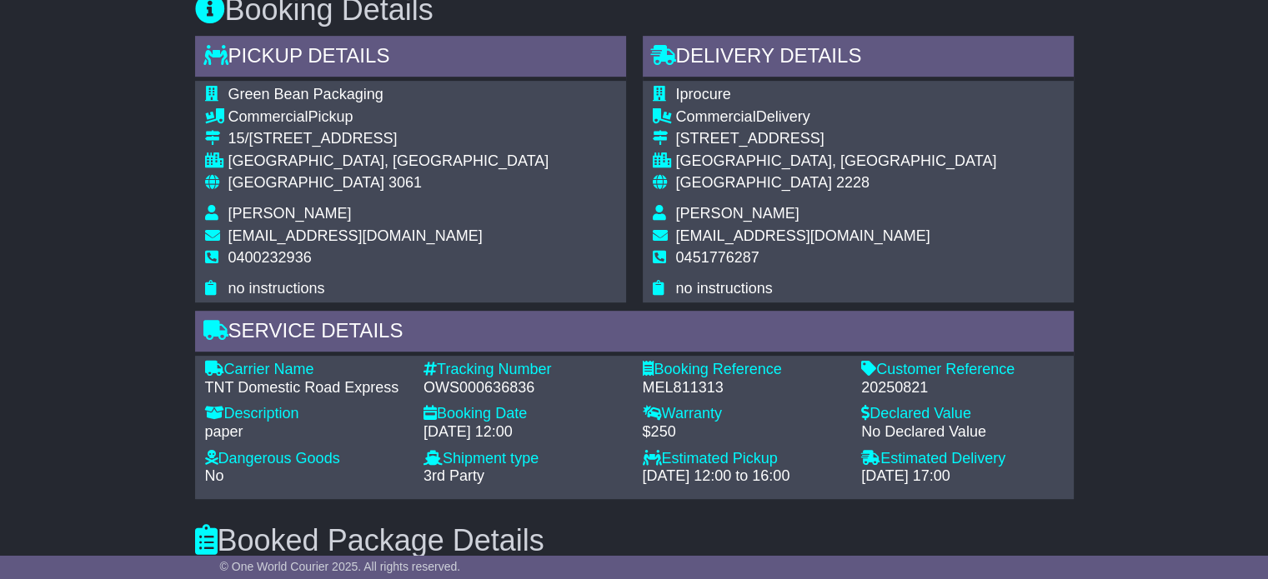
click at [704, 185] on span "[GEOGRAPHIC_DATA]" at bounding box center [754, 182] width 156 height 17
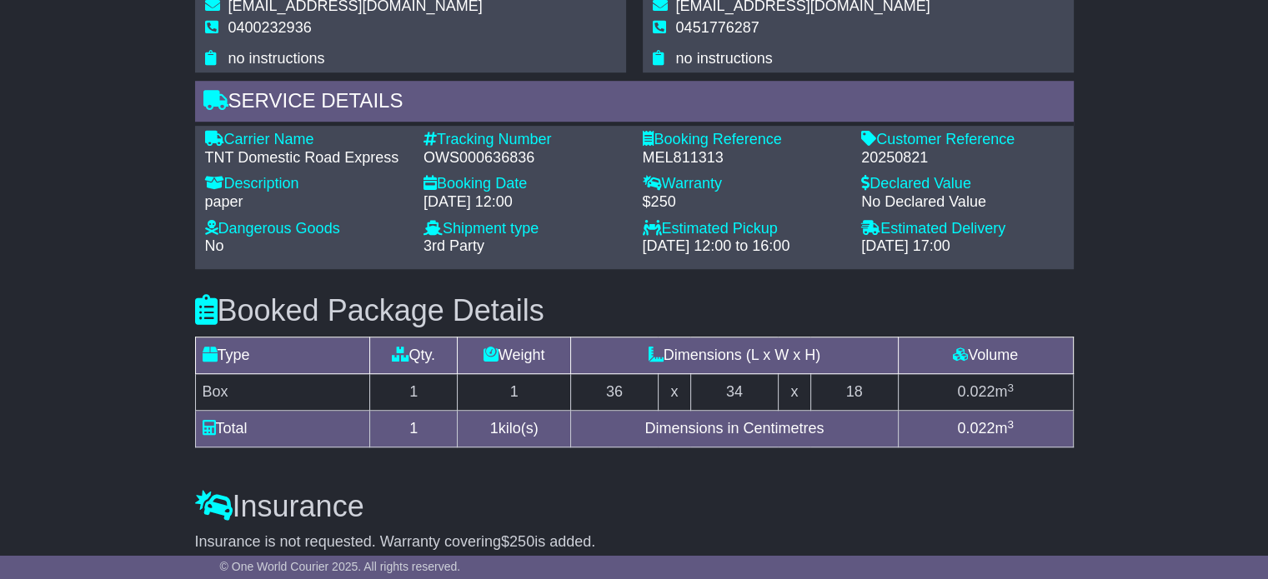
scroll to position [1047, 0]
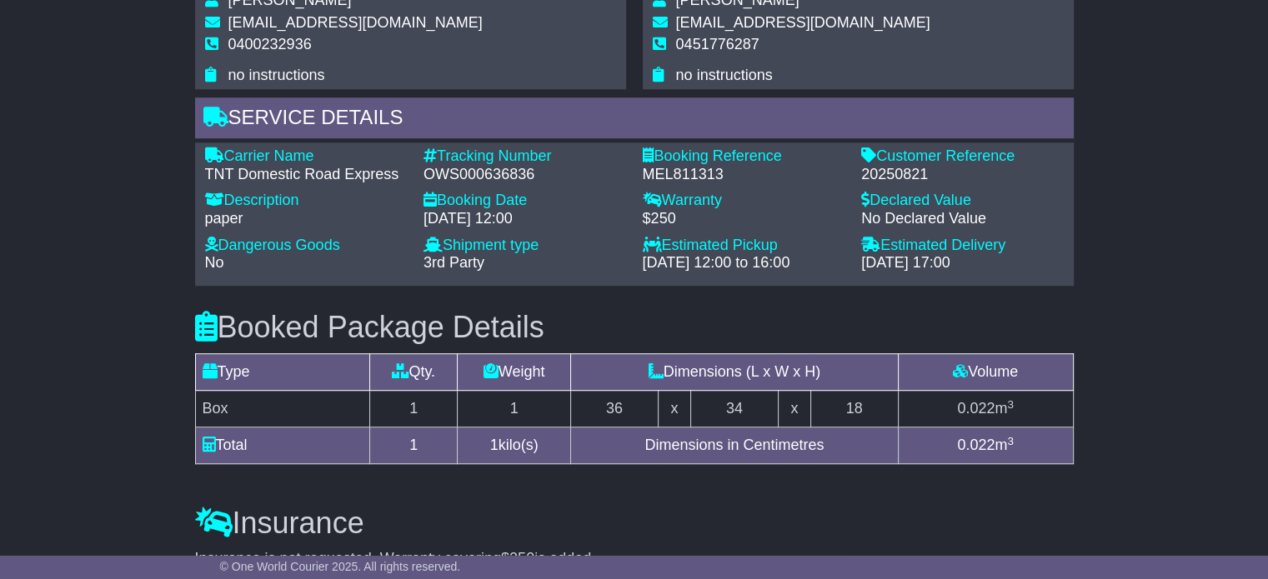
click at [503, 168] on div "OWS000636836" at bounding box center [525, 175] width 203 height 18
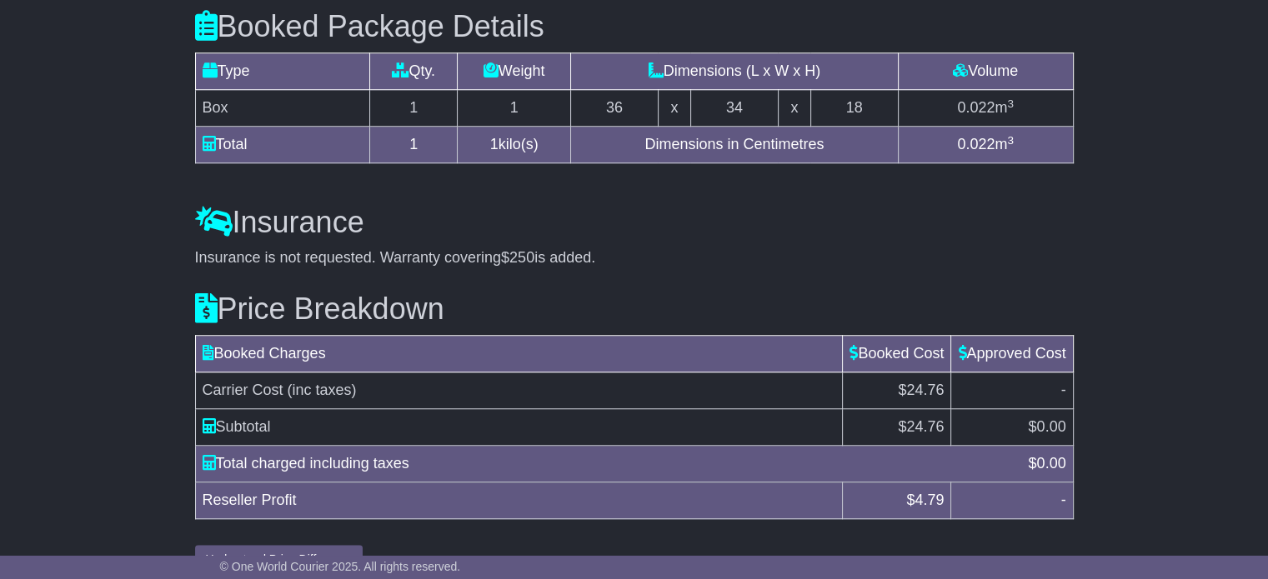
scroll to position [1381, 0]
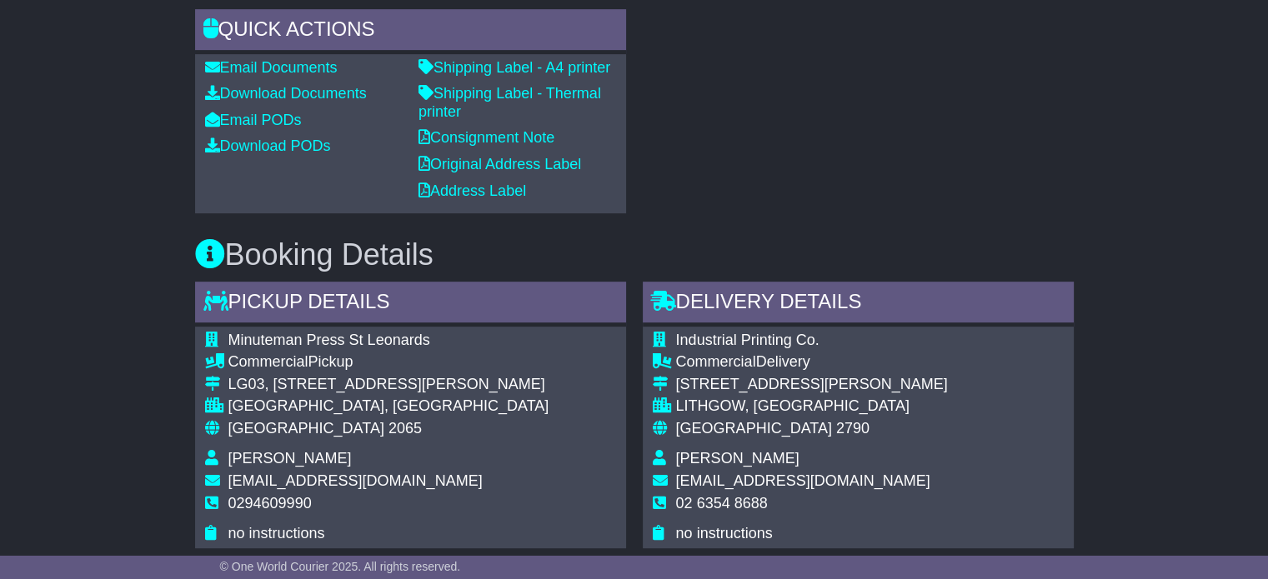
scroll to position [750, 0]
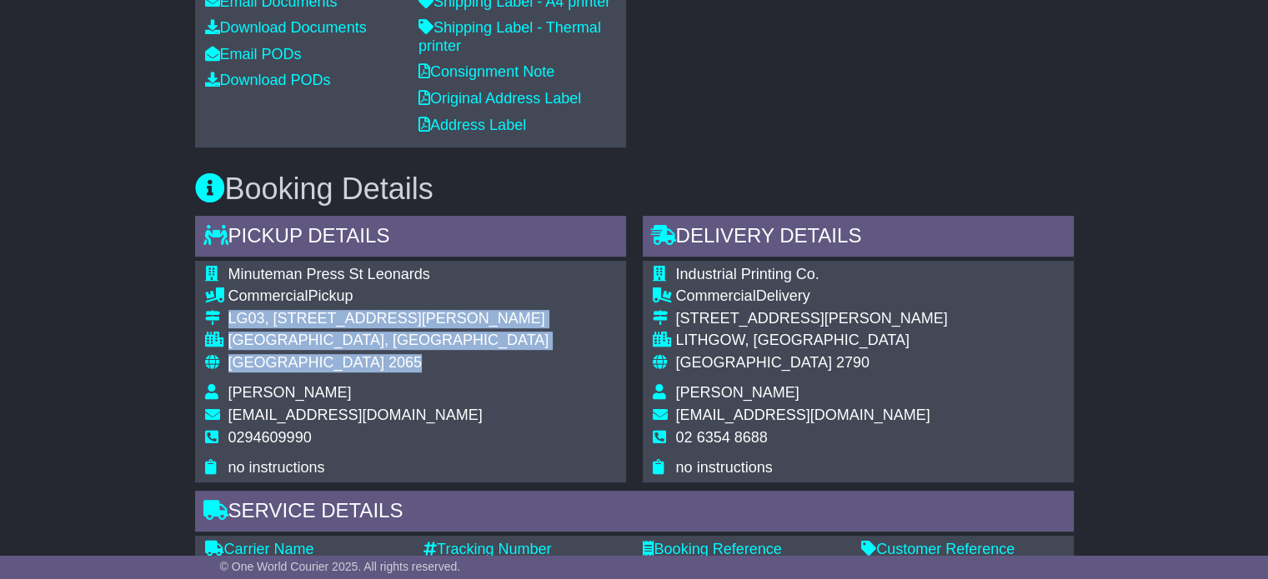
drag, startPoint x: 311, startPoint y: 365, endPoint x: 224, endPoint y: 311, distance: 102.2
click at [224, 311] on tbody "Minuteman Press St Leonards Commercial Pickup LG03, 15 Atchison Street ST LEONA…" at bounding box center [377, 372] width 344 height 212
click at [293, 440] on span "0294609990" at bounding box center [269, 437] width 83 height 17
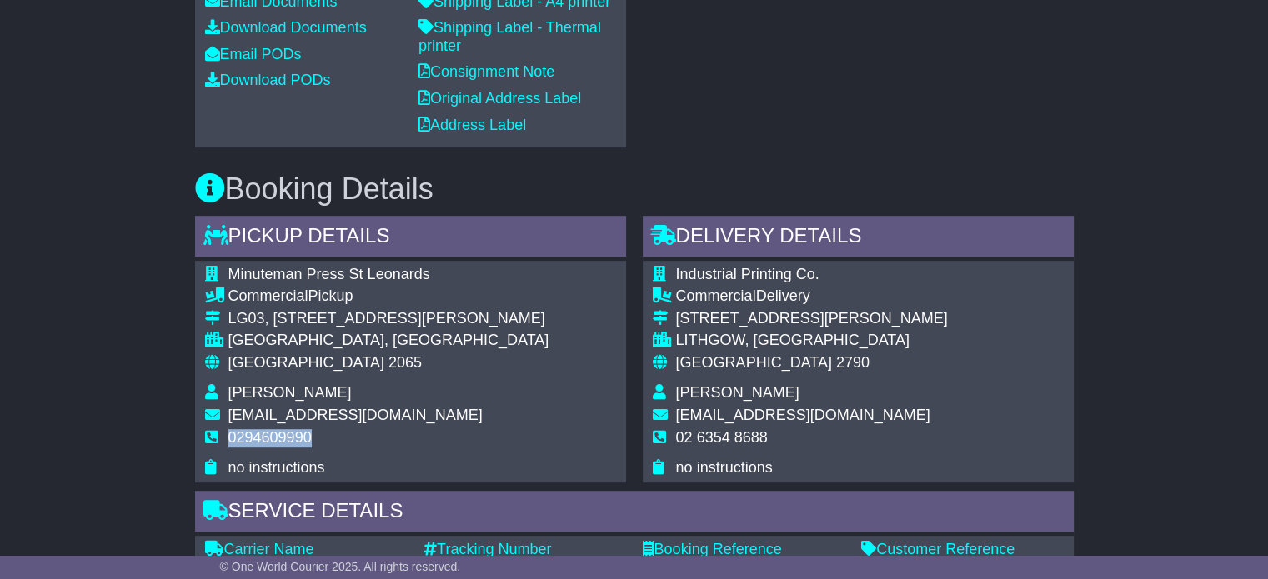
click at [293, 440] on span "0294609990" at bounding box center [269, 437] width 83 height 17
copy span "0294609990"
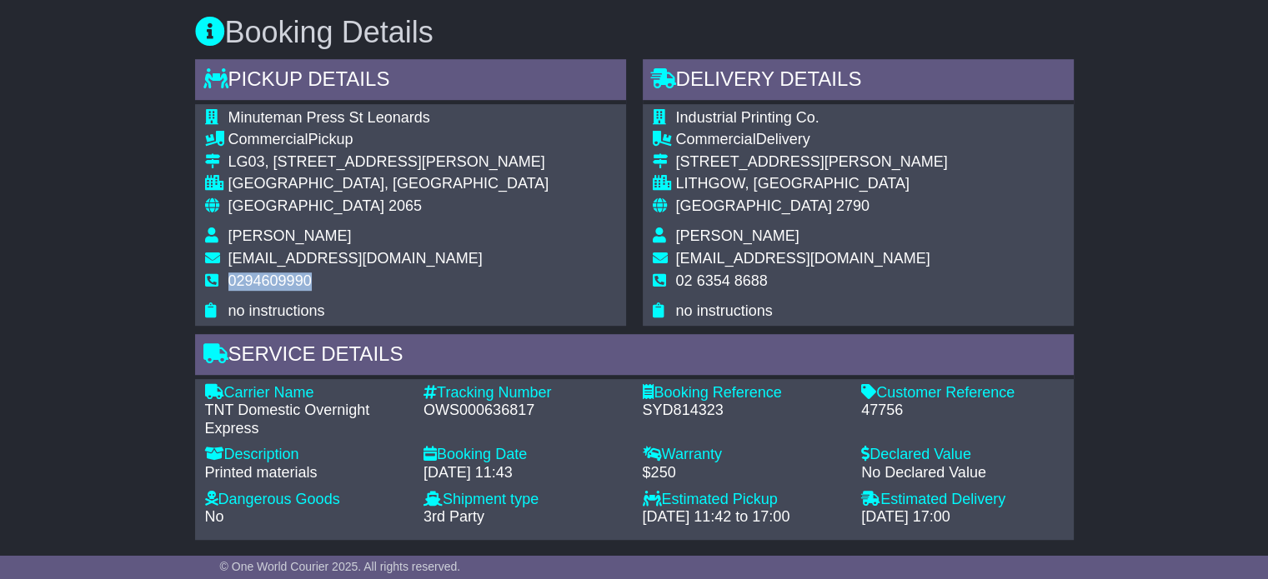
scroll to position [917, 0]
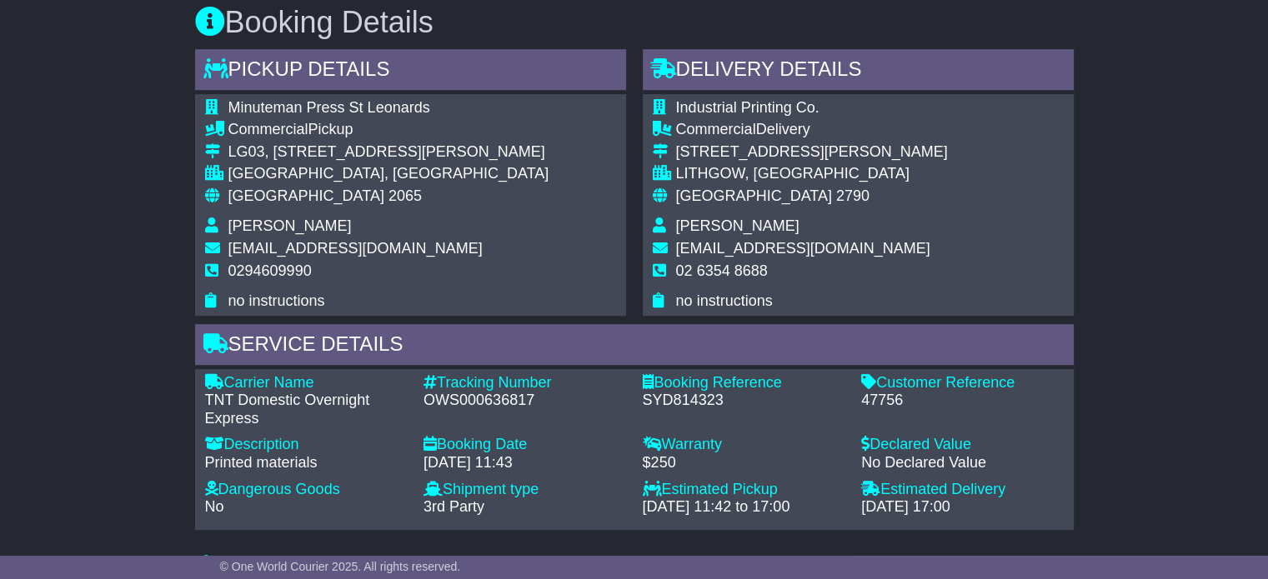
click at [469, 403] on div "OWS000636817" at bounding box center [525, 401] width 203 height 18
copy div "OWS000636817"
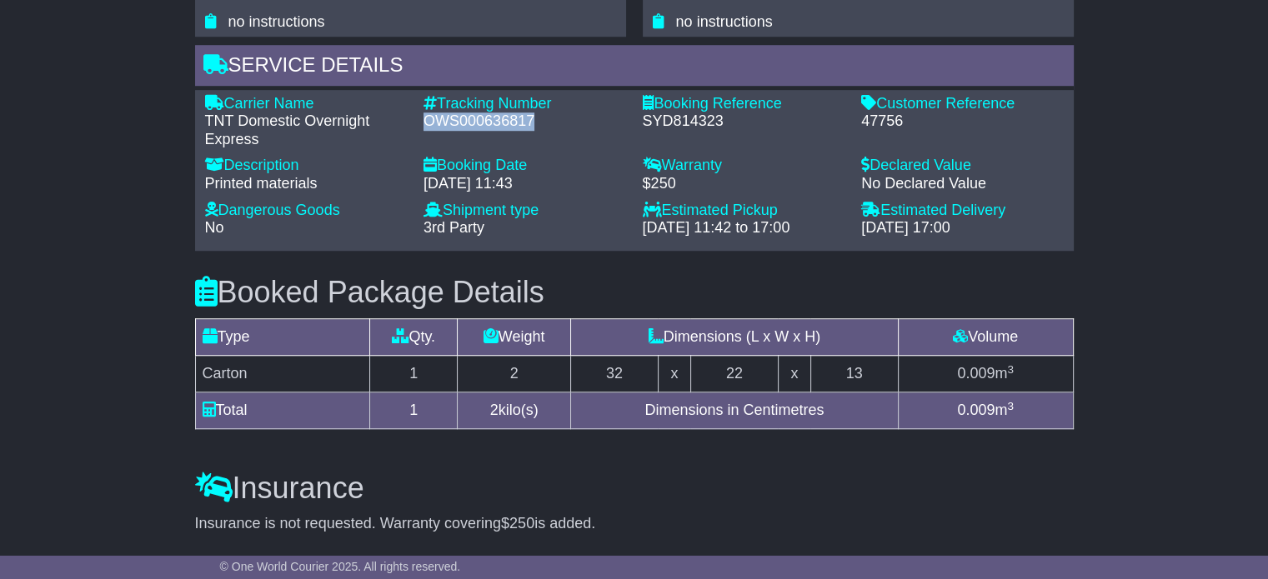
scroll to position [1167, 0]
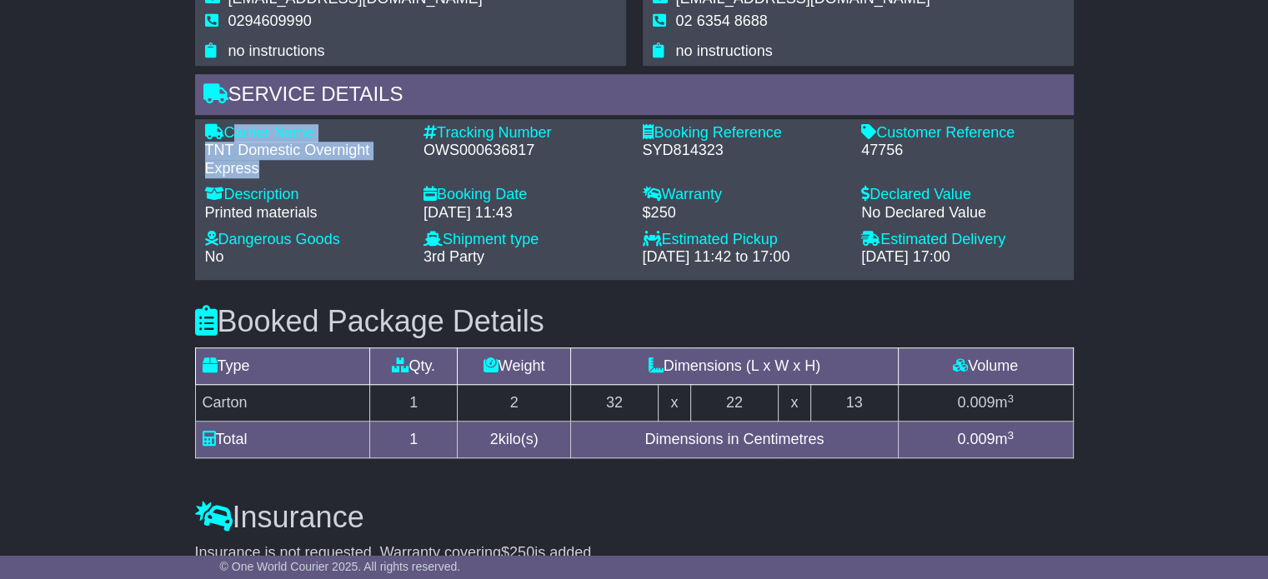
drag, startPoint x: 258, startPoint y: 163, endPoint x: 230, endPoint y: 133, distance: 41.3
click at [230, 133] on div "Carrier Name - TNT Domestic Overnight Express" at bounding box center [306, 151] width 219 height 54
copy div "Carrier Name - TNT Domestic Overnight Express"
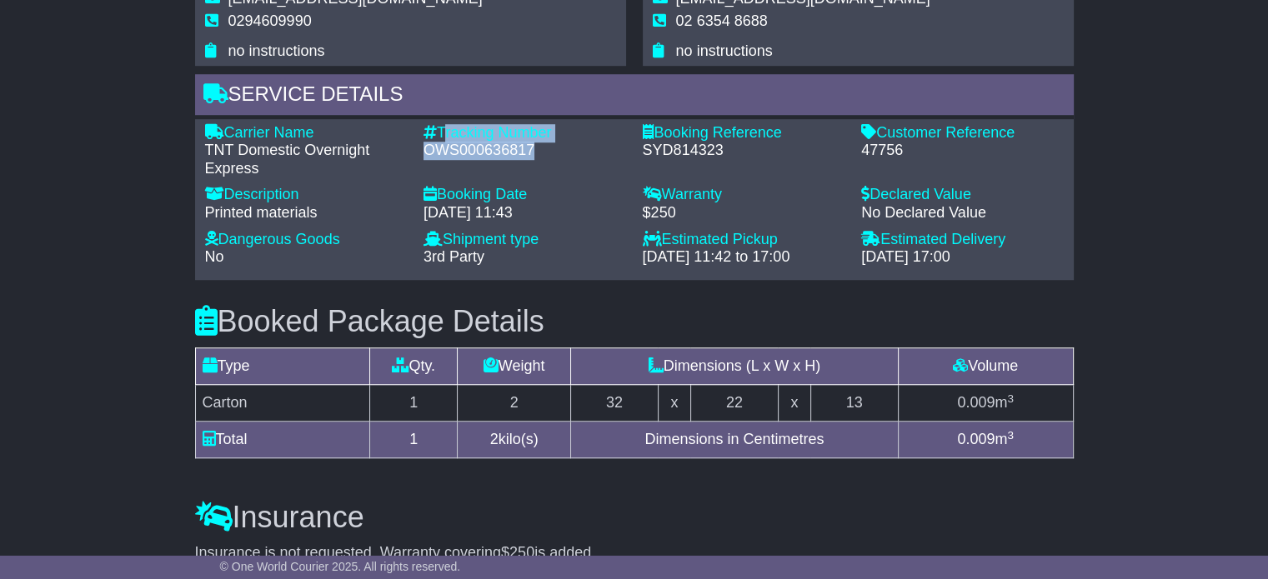
drag, startPoint x: 539, startPoint y: 145, endPoint x: 439, endPoint y: 123, distance: 101.6
click at [439, 124] on div "Tracking Number - OWS000636817" at bounding box center [524, 151] width 219 height 54
copy div "Tracking Number - OWS000636817"
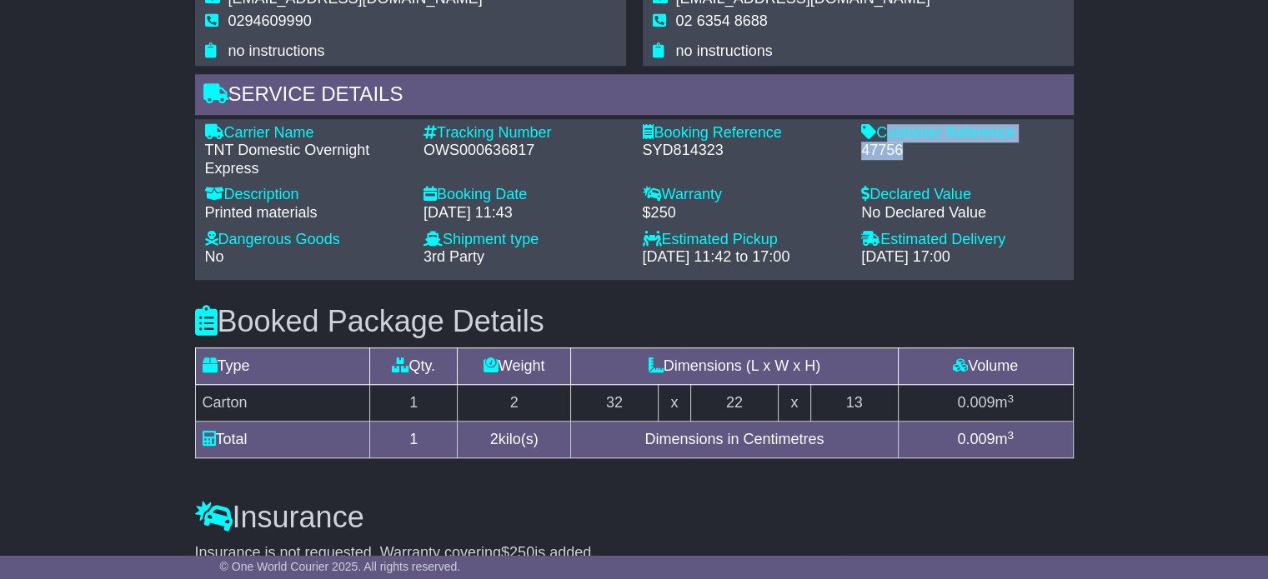
drag, startPoint x: 905, startPoint y: 146, endPoint x: 884, endPoint y: 129, distance: 26.7
click at [884, 129] on div "Customer Reference - 47756" at bounding box center [962, 151] width 219 height 54
copy div "Customer Reference - 47756"
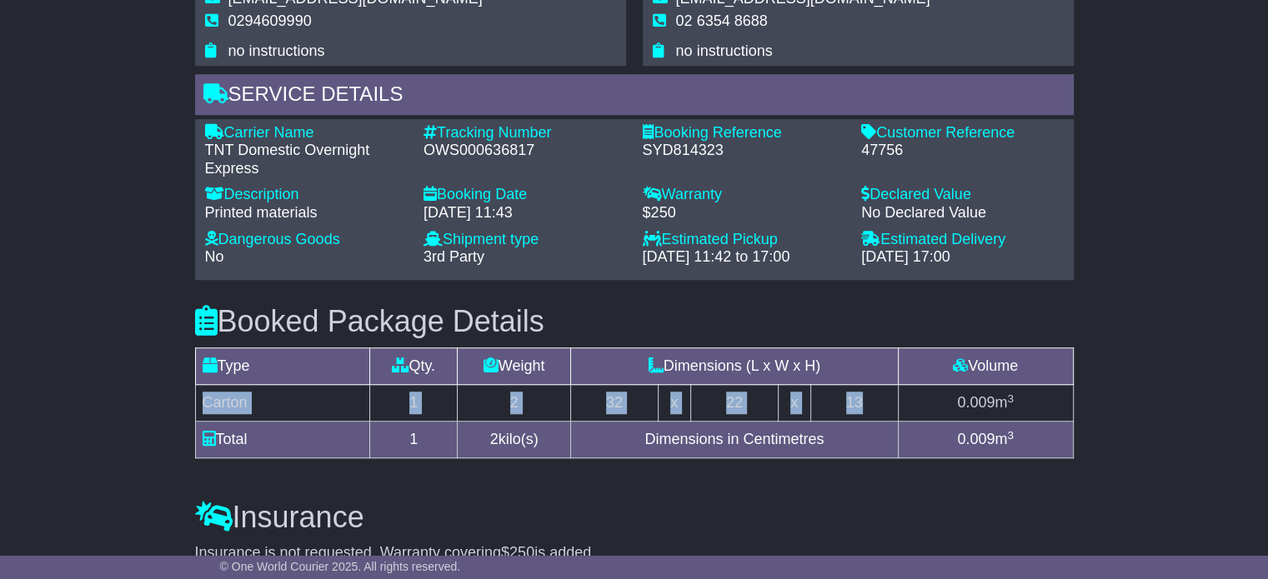
drag, startPoint x: 869, startPoint y: 396, endPoint x: 198, endPoint y: 399, distance: 670.3
click at [198, 399] on tr "Carton 1 2 32 x 22 x 13 0.009 m 3" at bounding box center [634, 403] width 878 height 37
copy tr "Carton 1 2 32 x 22 x 13"
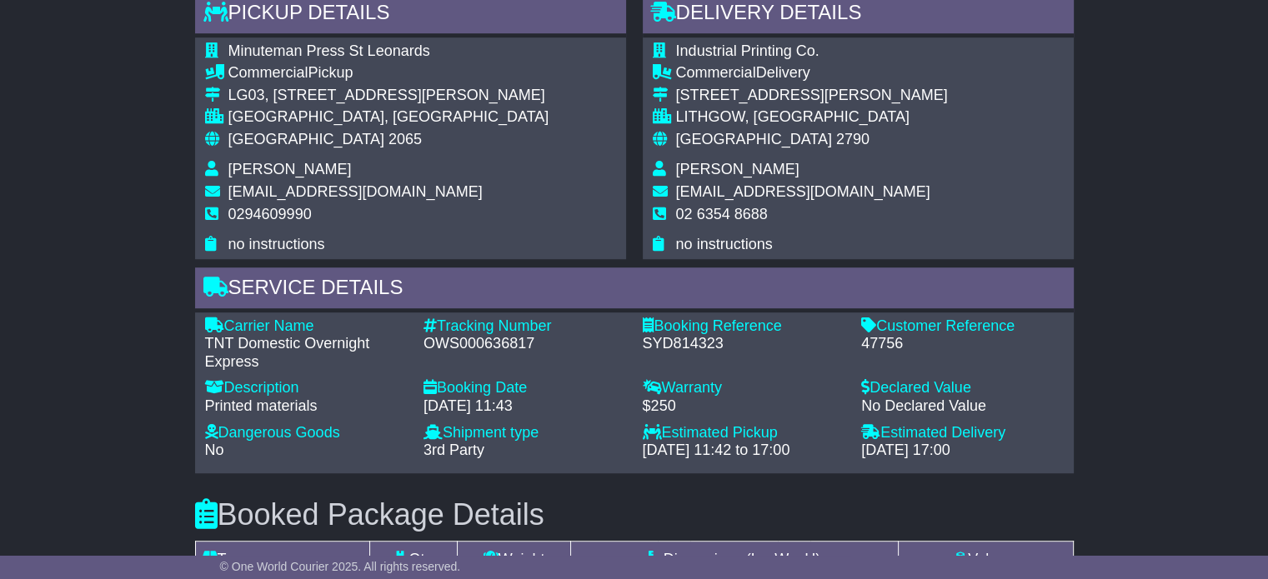
scroll to position [917, 0]
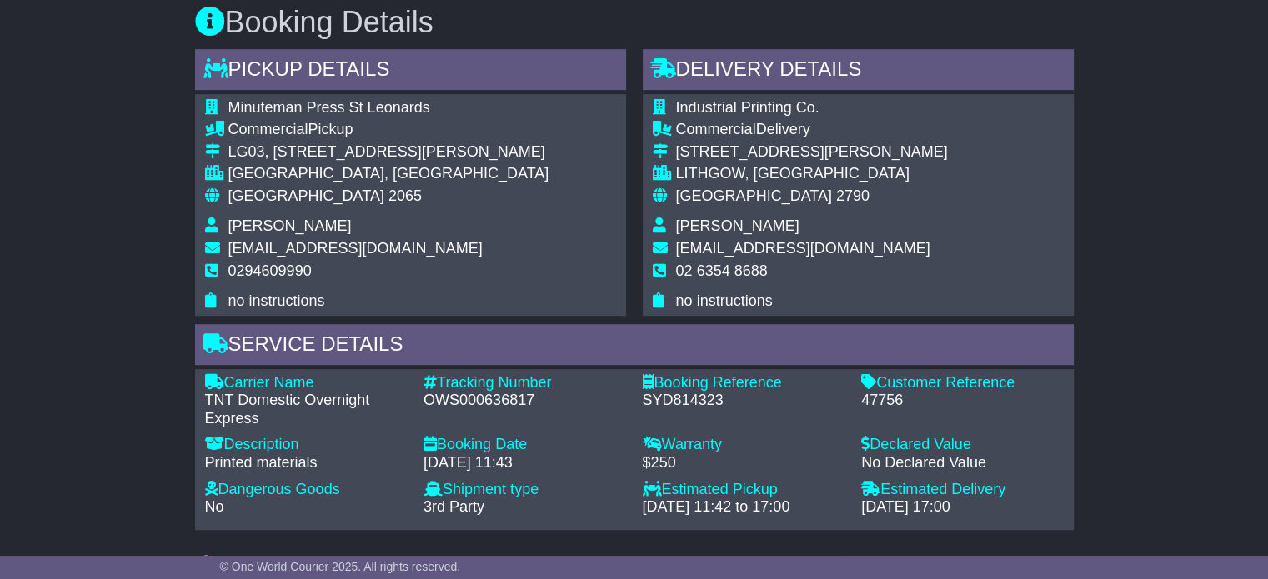
click at [720, 225] on span "Gary Penglis" at bounding box center [737, 226] width 123 height 17
copy tbody "Gary Penglis"
click at [720, 269] on span "02 6354 8688" at bounding box center [722, 271] width 92 height 17
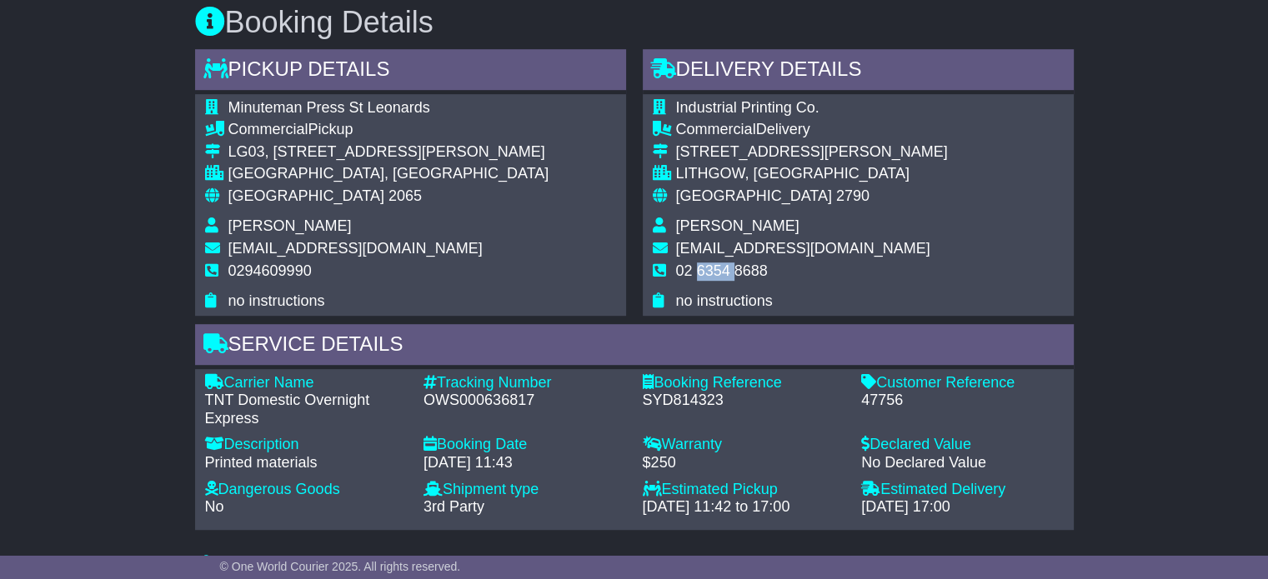
click at [720, 269] on span "02 6354 8688" at bounding box center [722, 271] width 92 height 17
copy span "6354"
click at [720, 269] on span "02 6354 8688" at bounding box center [722, 271] width 92 height 17
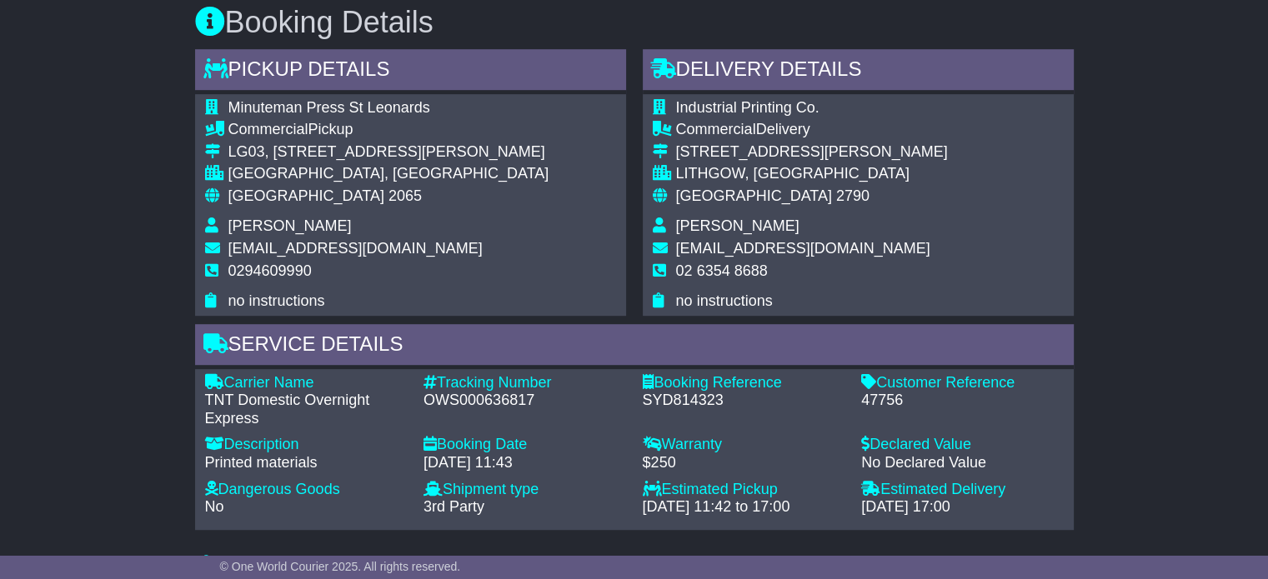
click at [258, 198] on span "[GEOGRAPHIC_DATA]" at bounding box center [306, 196] width 156 height 17
click at [836, 194] on span "2790" at bounding box center [852, 196] width 33 height 17
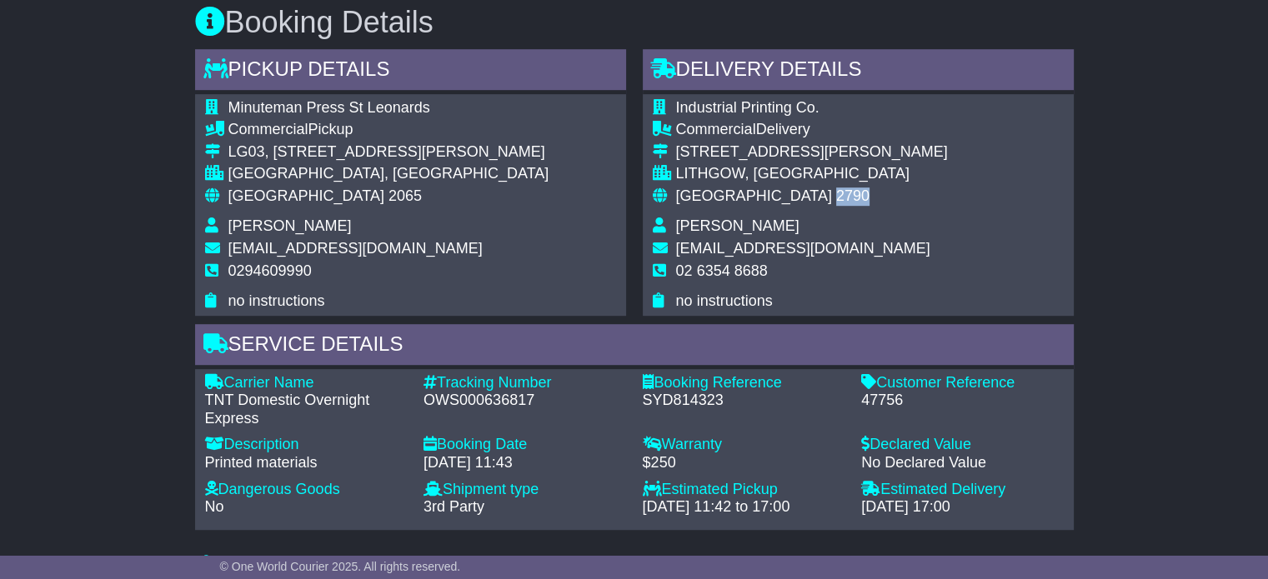
click at [836, 194] on span "2790" at bounding box center [852, 196] width 33 height 17
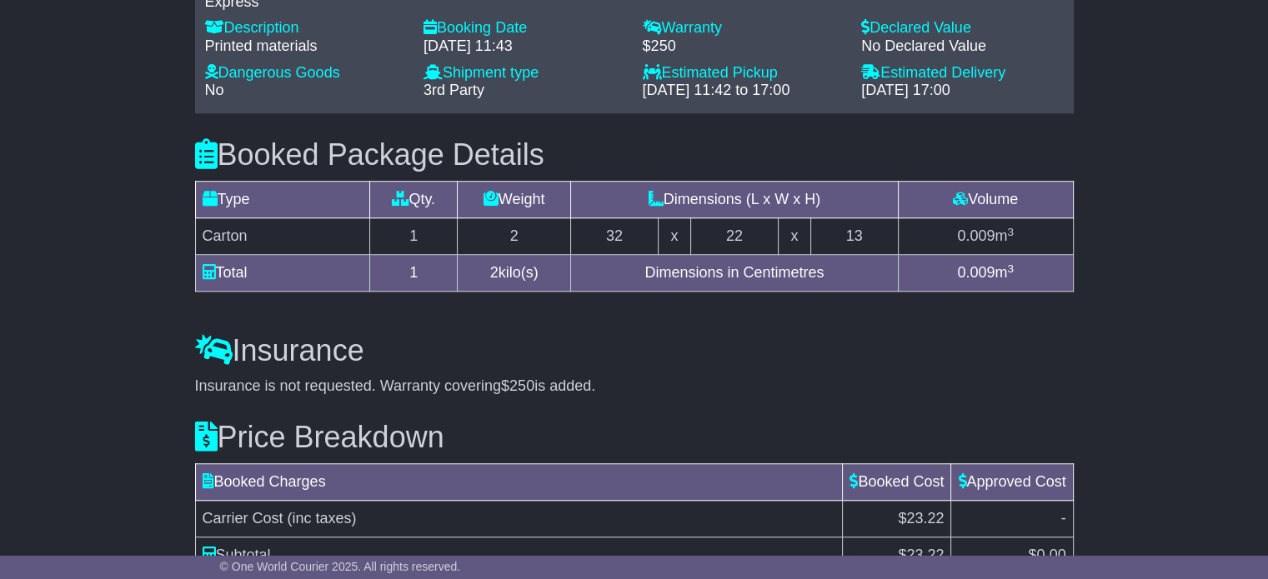
scroll to position [1495, 0]
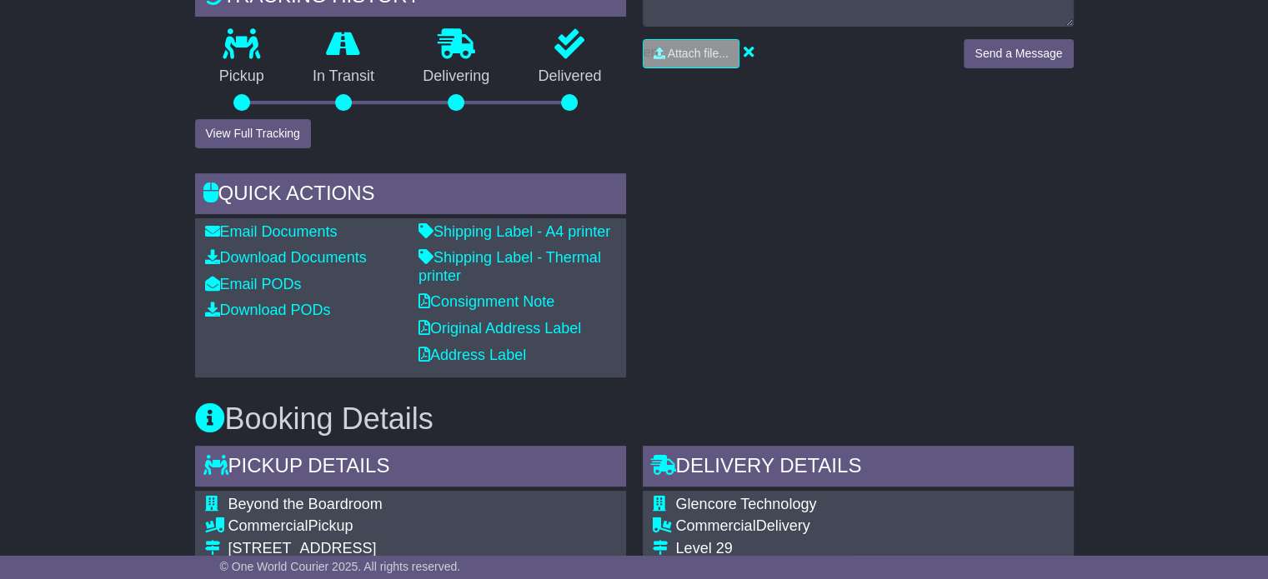
scroll to position [584, 0]
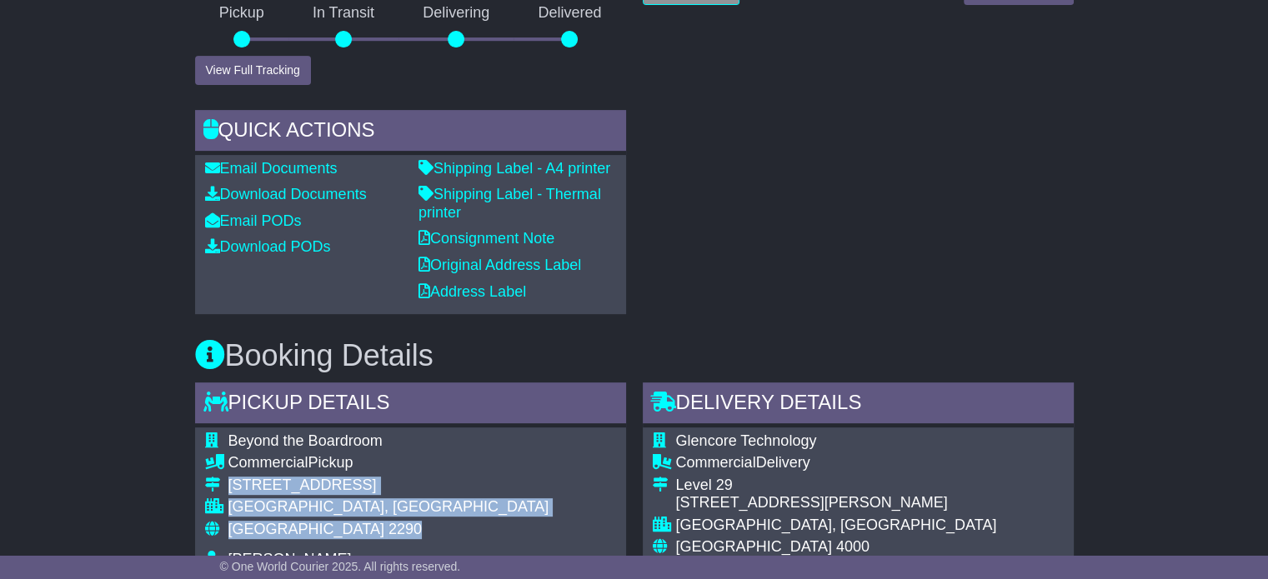
drag, startPoint x: 324, startPoint y: 522, endPoint x: 215, endPoint y: 474, distance: 119.1
click at [215, 474] on tbody "Beyond the Boardroom Commercial Pickup [STREET_ADDRESS] [GEOGRAPHIC_DATA], [GEO…" at bounding box center [405, 539] width 401 height 212
copy tbody "[STREET_ADDRESS]"
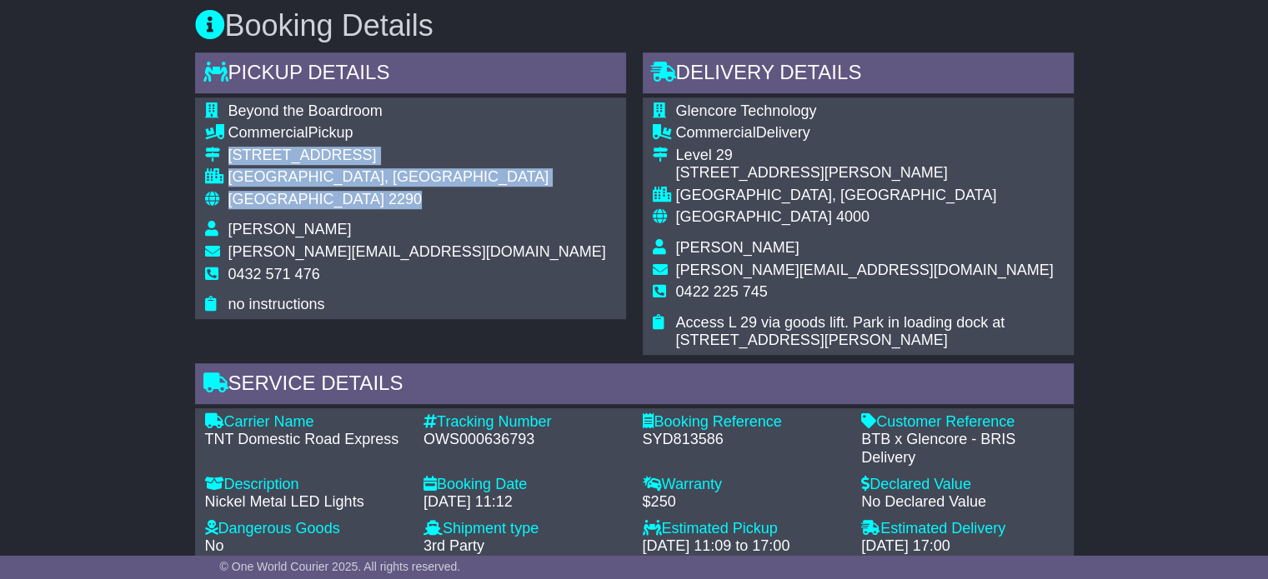
scroll to position [917, 0]
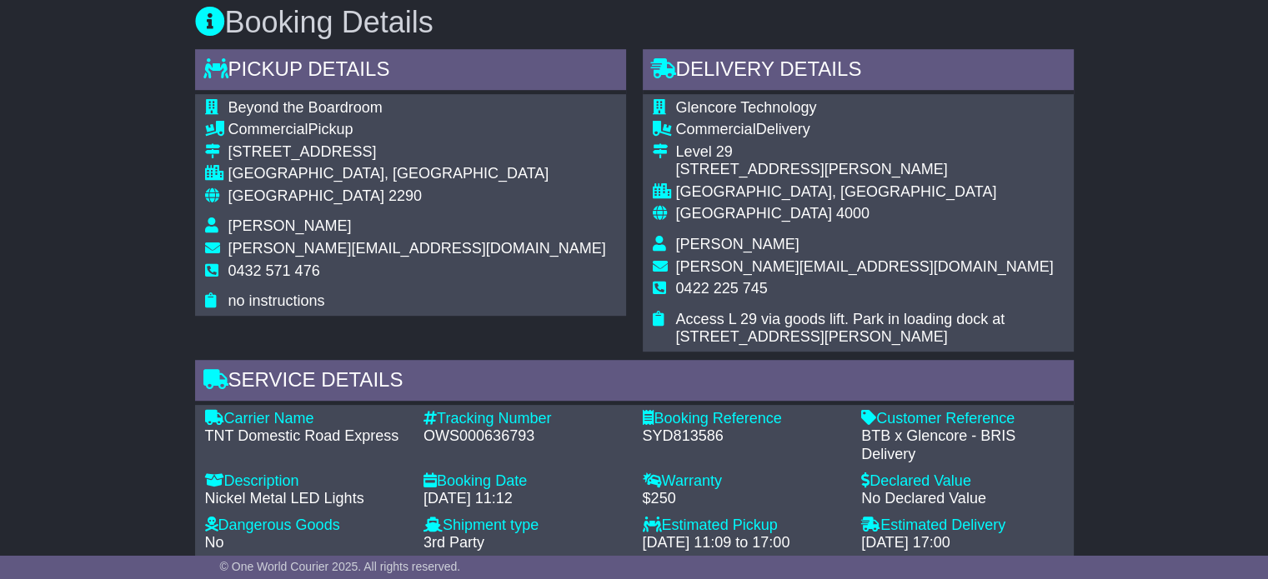
click at [255, 273] on span "0432 571 476" at bounding box center [274, 271] width 92 height 17
copy tbody "0432 571 476"
click at [476, 445] on div "Tracking Number - OWS000636793" at bounding box center [524, 437] width 219 height 54
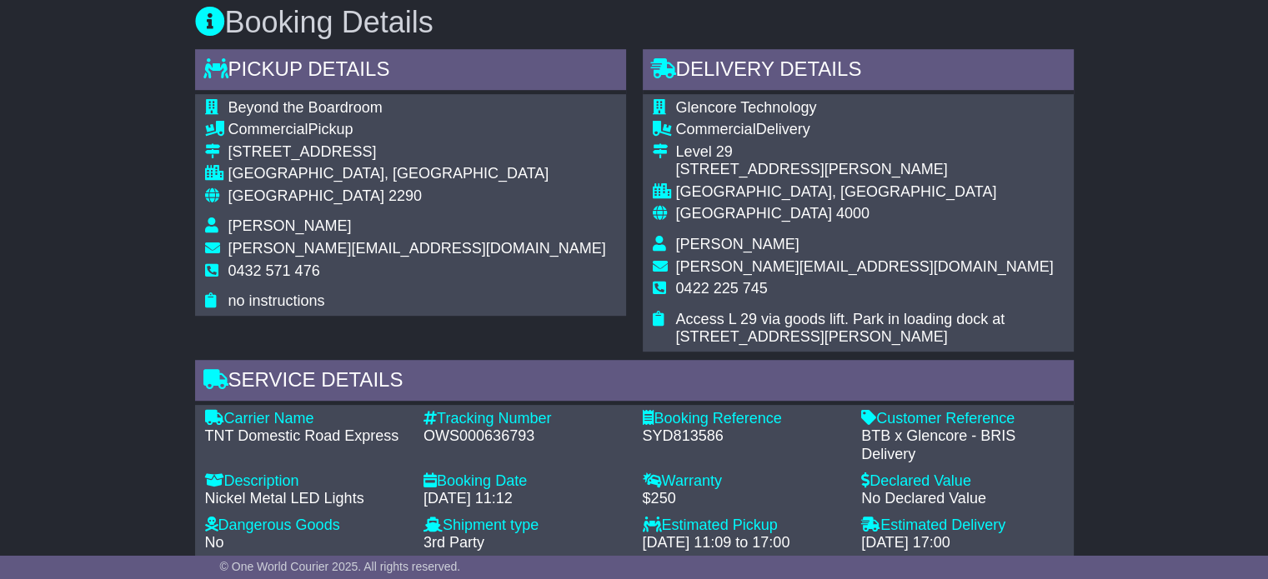
click at [479, 433] on div "OWS000636793" at bounding box center [525, 437] width 203 height 18
copy div "OWS000636793"
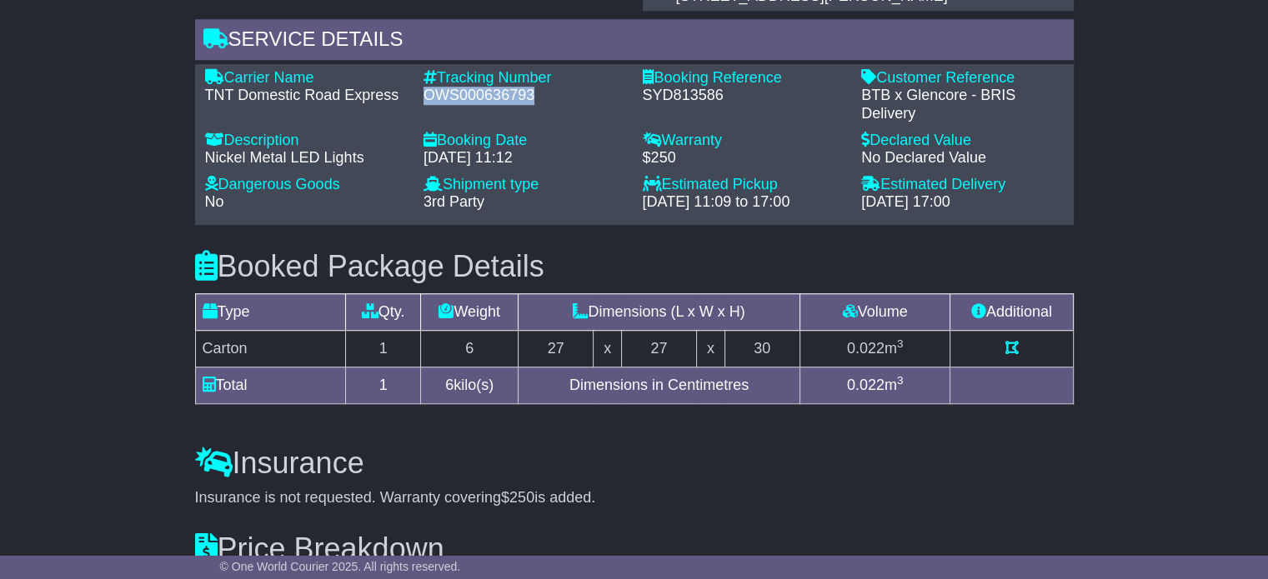
scroll to position [1167, 0]
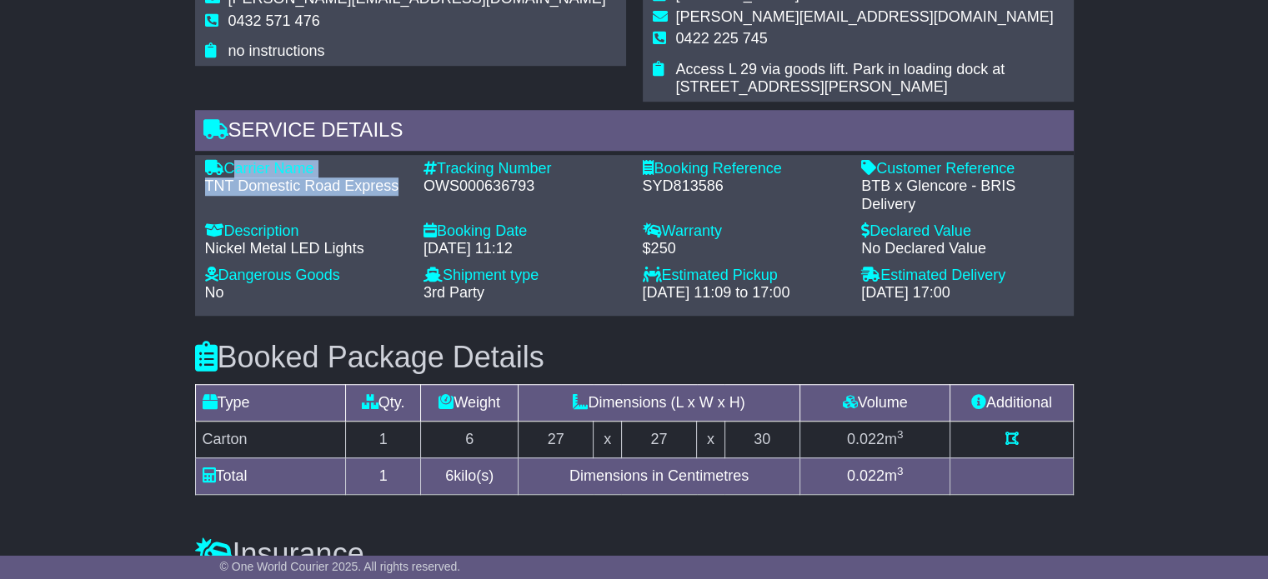
drag, startPoint x: 395, startPoint y: 186, endPoint x: 227, endPoint y: 169, distance: 169.2
click at [227, 169] on div "Carrier Name - TNT Domestic Road Express" at bounding box center [306, 187] width 219 height 54
copy div "Carrier Name - TNT Domestic Road Express"
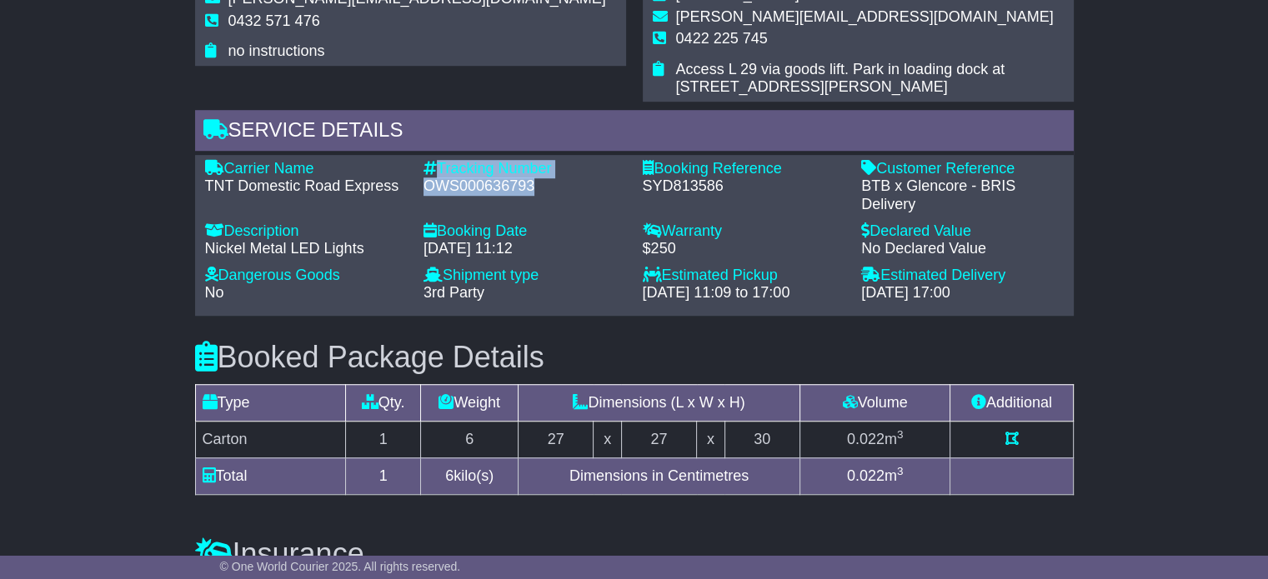
drag, startPoint x: 491, startPoint y: 179, endPoint x: 437, endPoint y: 159, distance: 57.8
click at [437, 160] on div "Tracking Number - OWS000636793" at bounding box center [524, 187] width 219 height 54
copy div "Tracking Number - OWS000636793"
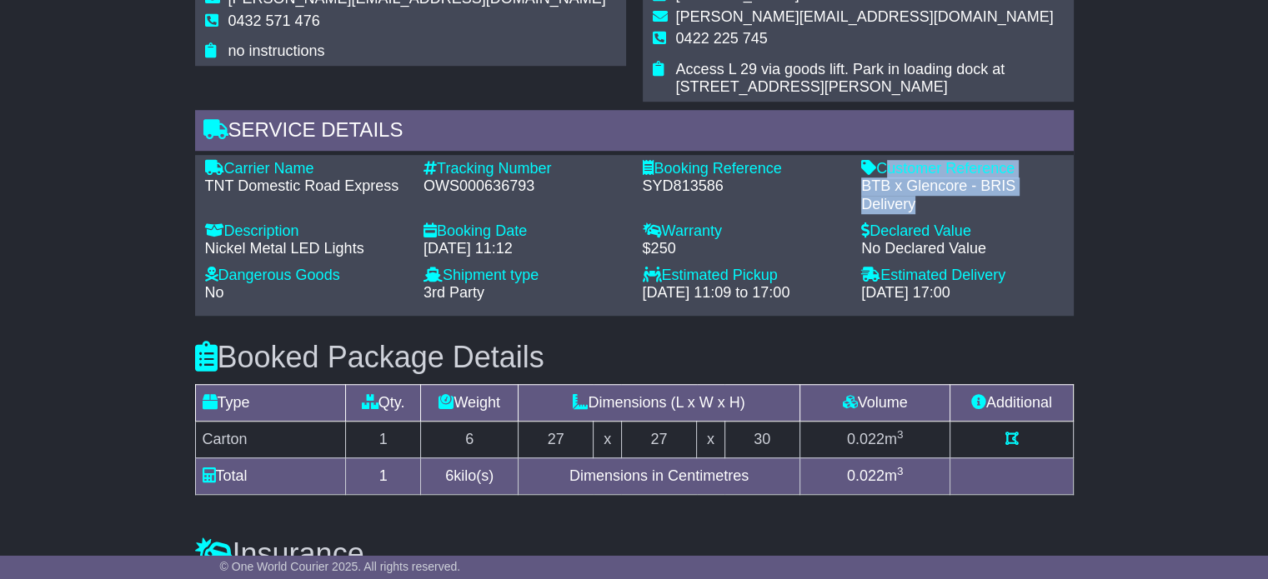
drag, startPoint x: 917, startPoint y: 204, endPoint x: 884, endPoint y: 162, distance: 54.0
click at [884, 162] on div "Customer Reference - BTB x Glencore - BRIS Delivery" at bounding box center [962, 187] width 219 height 54
copy div "Customer Reference - BTB x Glencore - BRIS Delivery"
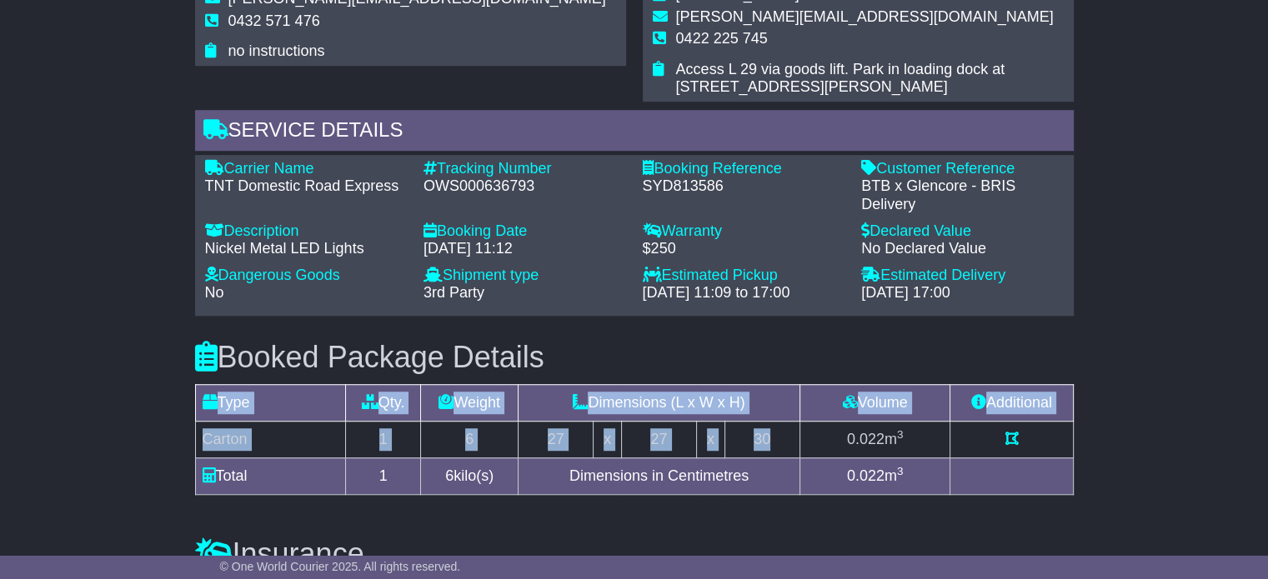
drag, startPoint x: 781, startPoint y: 431, endPoint x: 192, endPoint y: 423, distance: 589.5
click at [192, 423] on div "Booked Package Details (nonstackable) Type Qty. Weight Dimensions (L x W x H) V…" at bounding box center [634, 414] width 895 height 197
click at [220, 435] on td "Carton" at bounding box center [270, 439] width 150 height 37
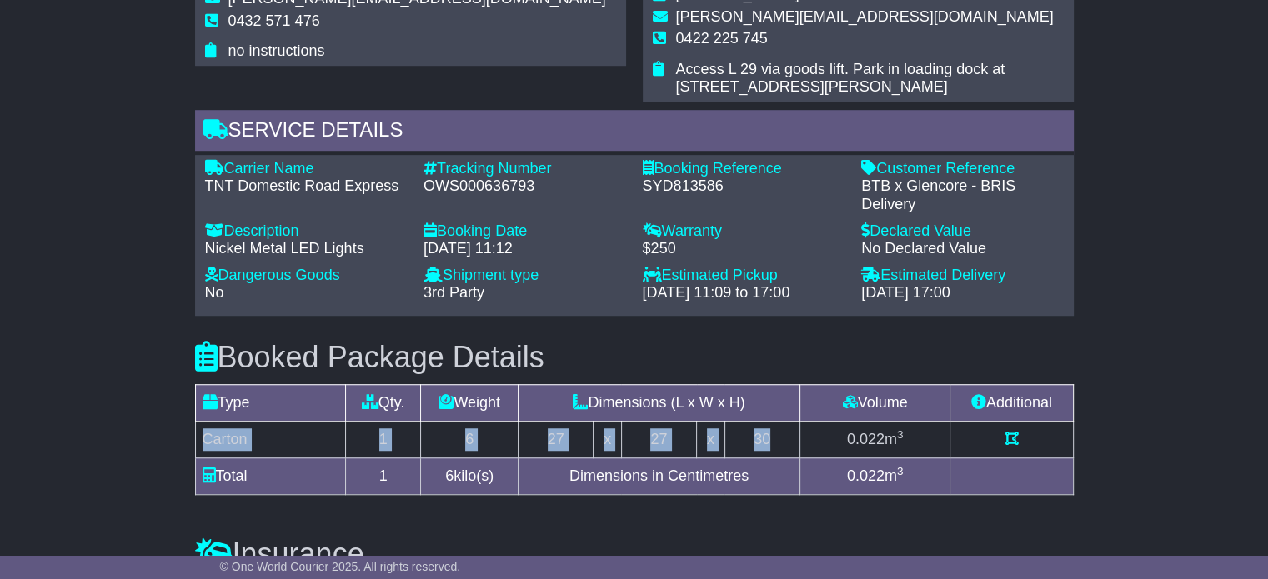
drag, startPoint x: 203, startPoint y: 435, endPoint x: 767, endPoint y: 437, distance: 563.6
click at [767, 437] on tr "Carton 1 6 27 x 27 x 30 0.022 m 3" at bounding box center [634, 439] width 878 height 37
copy tr "Carton 1 6 27 x 27 x 30"
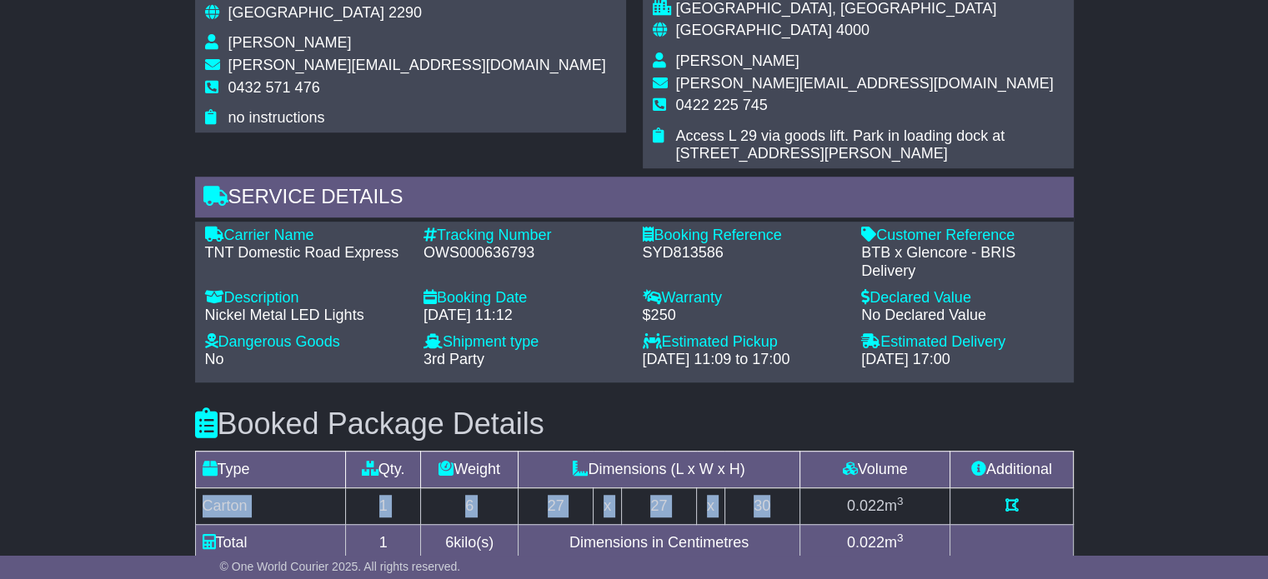
scroll to position [1000, 0]
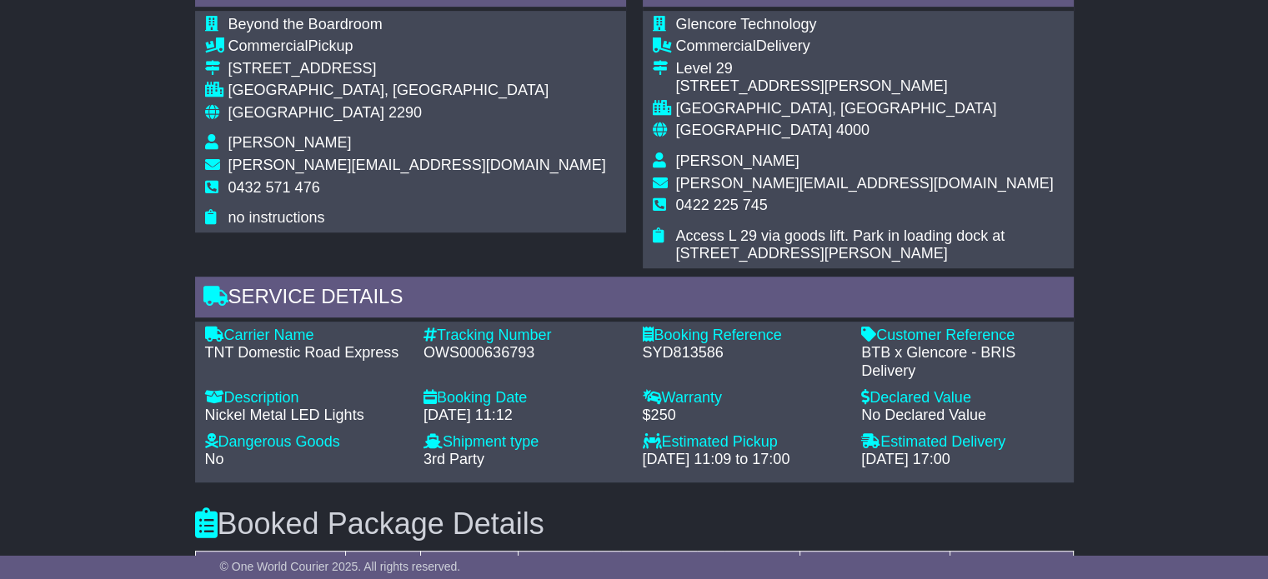
click at [705, 175] on span "[PERSON_NAME][EMAIL_ADDRESS][DOMAIN_NAME]" at bounding box center [865, 183] width 378 height 17
click at [707, 163] on span "[PERSON_NAME]" at bounding box center [737, 161] width 123 height 17
copy tbody "[PERSON_NAME]"
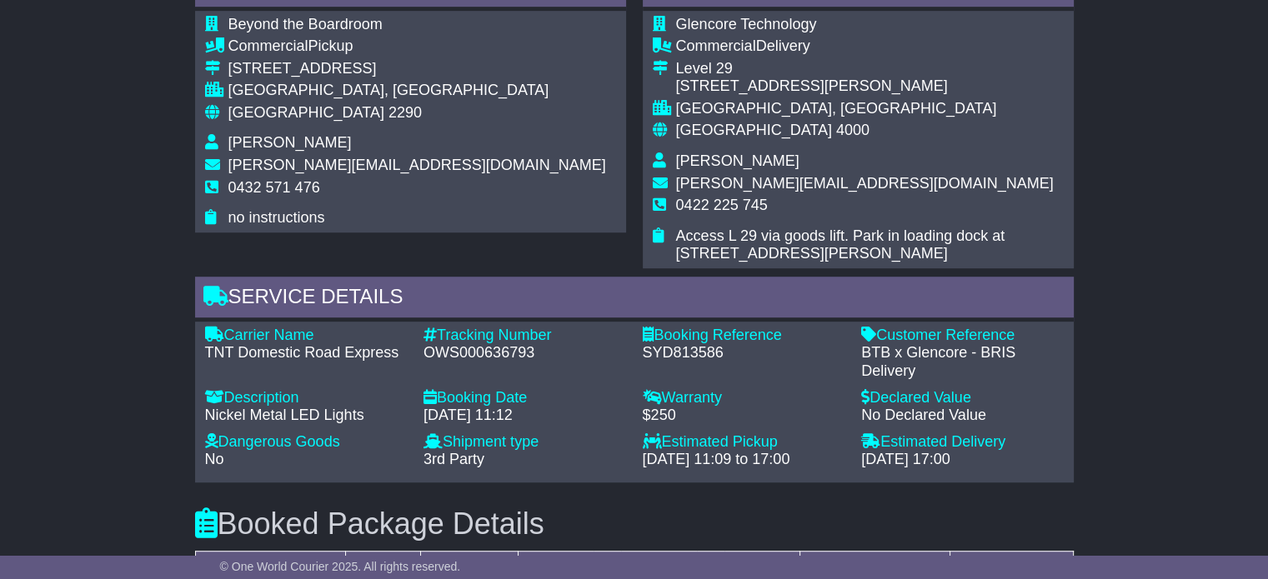
click at [720, 206] on span "0422 225 745" at bounding box center [722, 205] width 92 height 17
copy tbody "0422 225 745"
click at [286, 113] on div "Australia 2290" at bounding box center [417, 113] width 378 height 18
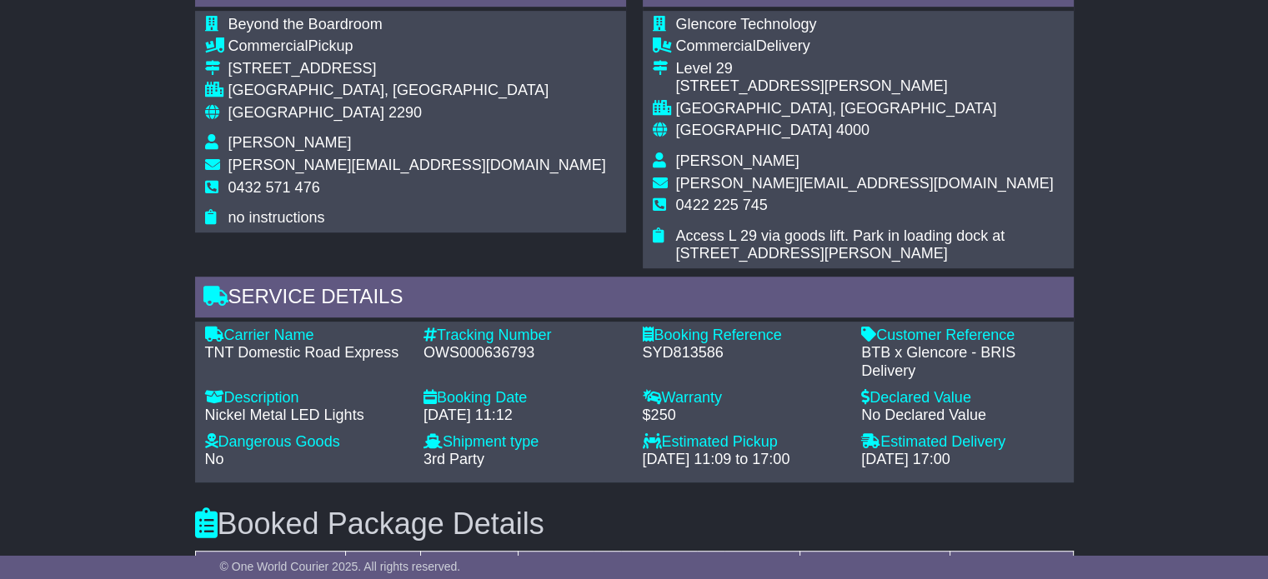
click at [286, 113] on div "Australia 2290" at bounding box center [417, 113] width 378 height 18
copy tbody "Australia 2290"
click at [717, 123] on span "[GEOGRAPHIC_DATA]" at bounding box center [754, 130] width 156 height 17
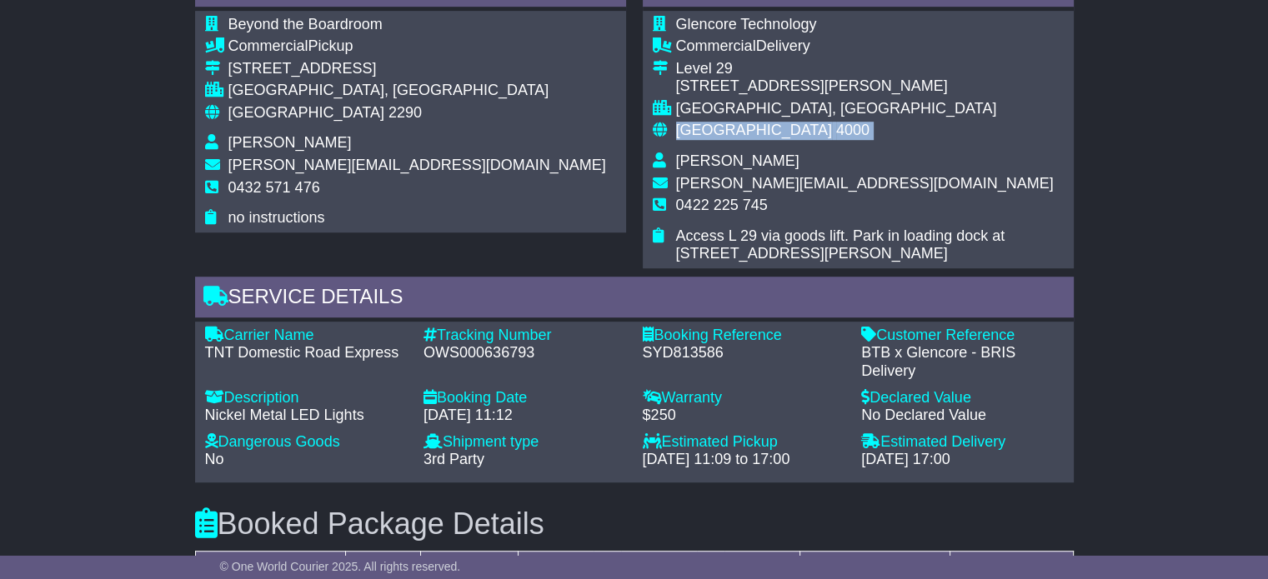
click at [717, 123] on span "[GEOGRAPHIC_DATA]" at bounding box center [754, 130] width 156 height 17
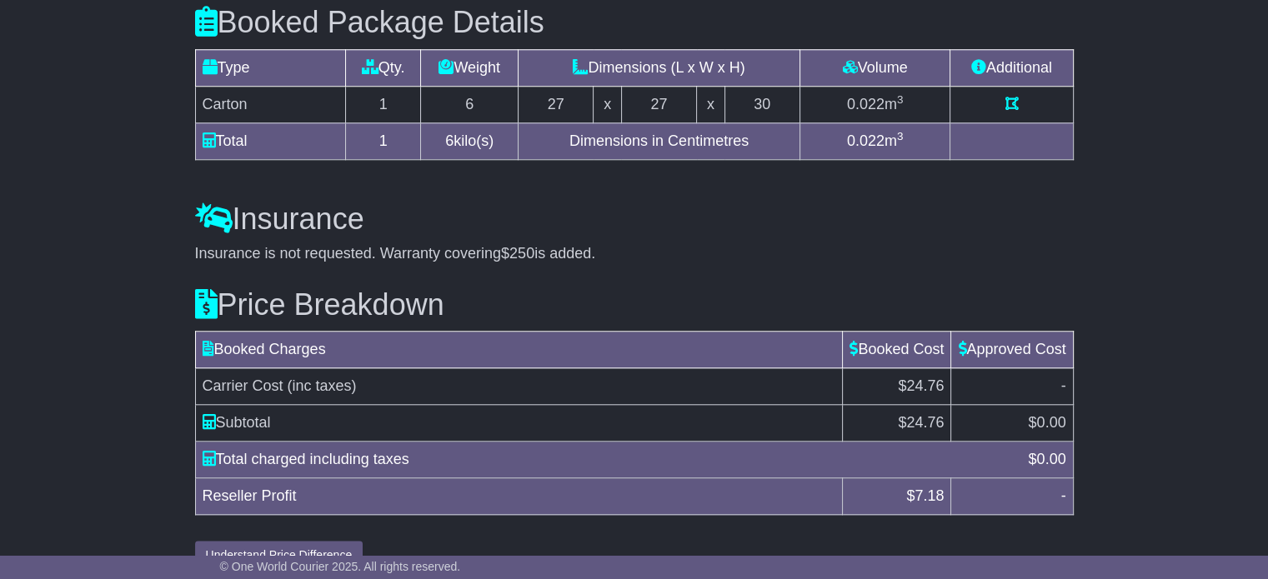
scroll to position [1531, 0]
